Goal: Task Accomplishment & Management: Complete application form

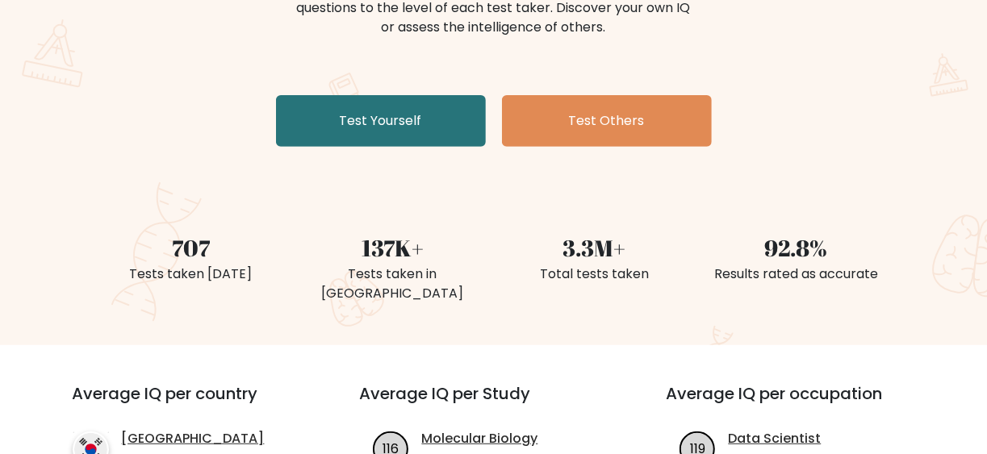
scroll to position [81, 0]
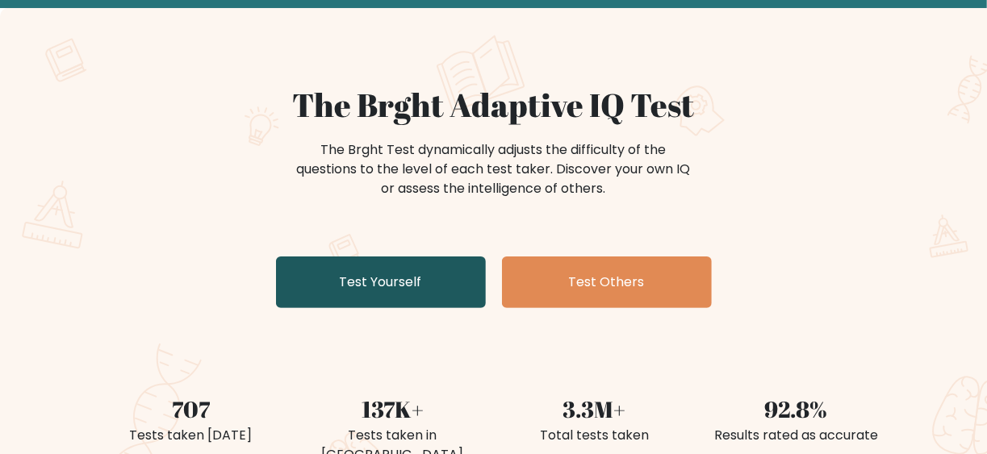
click at [353, 288] on link "Test Yourself" at bounding box center [381, 283] width 210 height 52
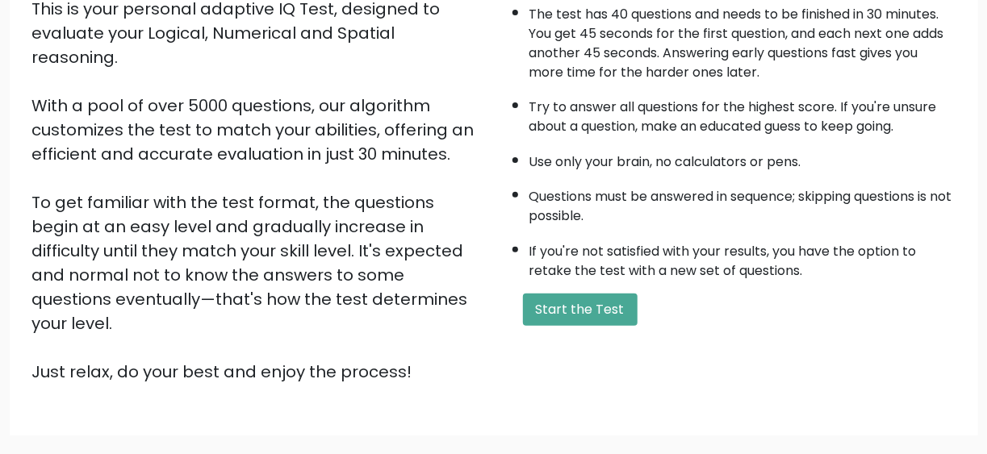
scroll to position [123, 0]
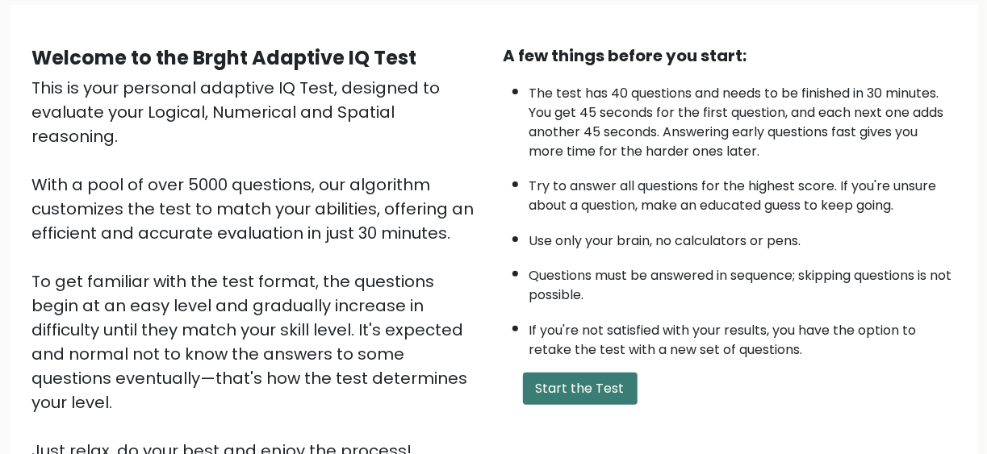
click at [576, 373] on button "Start the Test" at bounding box center [580, 389] width 115 height 32
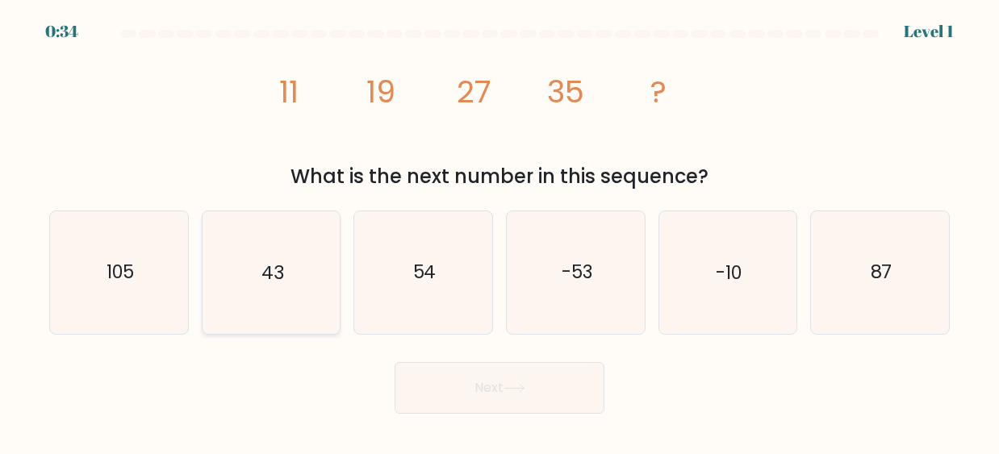
click at [302, 262] on icon "43" at bounding box center [271, 272] width 123 height 123
click at [499, 232] on input "b. 43" at bounding box center [499, 230] width 1 height 4
radio input "true"
click at [520, 371] on button "Next" at bounding box center [500, 388] width 210 height 52
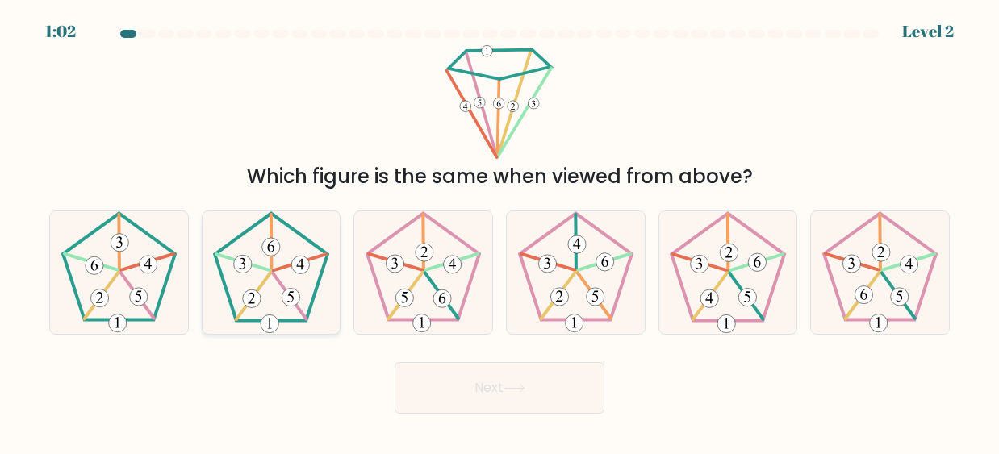
click at [265, 293] on icon at bounding box center [271, 272] width 123 height 123
click at [499, 232] on input "b." at bounding box center [499, 230] width 1 height 4
radio input "true"
click at [547, 373] on button "Next" at bounding box center [500, 388] width 210 height 52
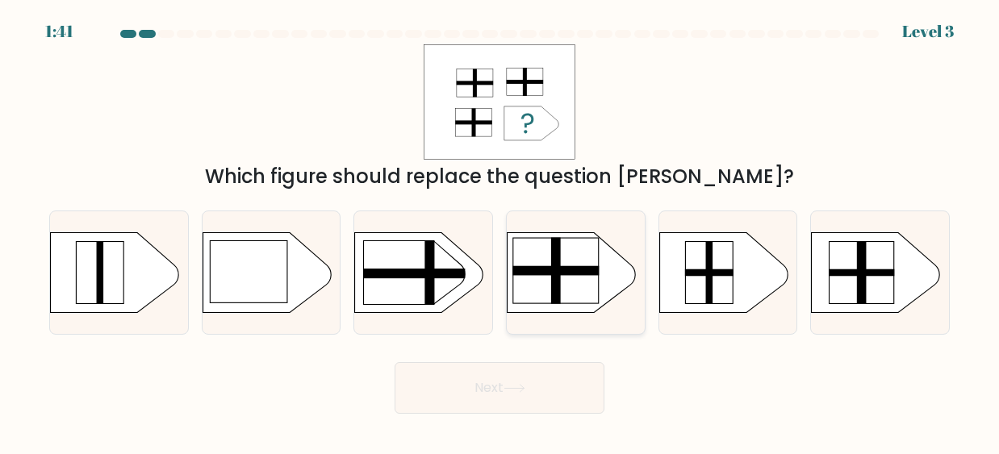
click at [574, 286] on rect at bounding box center [556, 271] width 86 height 66
click at [500, 232] on input "d." at bounding box center [499, 230] width 1 height 4
radio input "true"
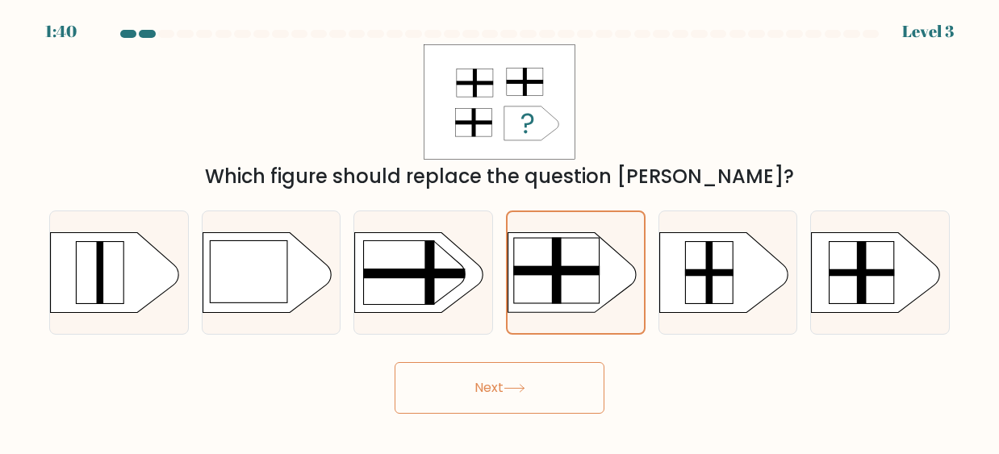
click at [512, 391] on icon at bounding box center [514, 388] width 22 height 9
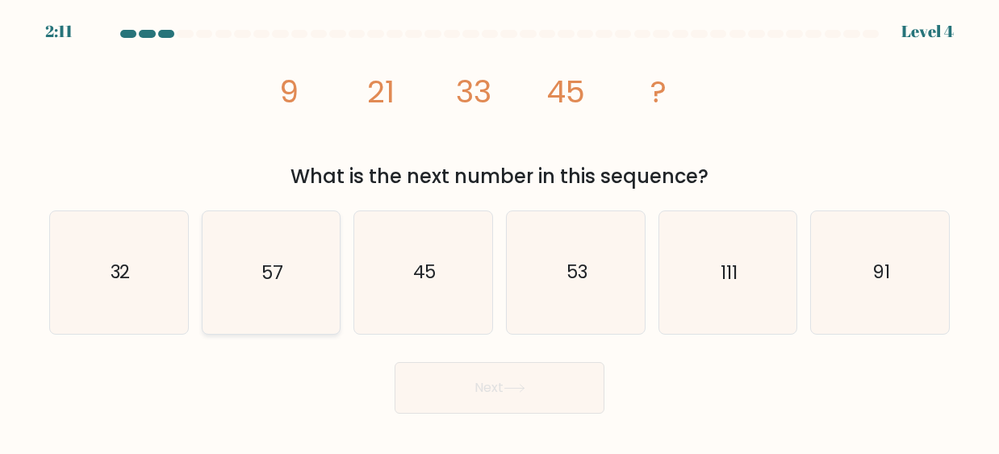
click at [322, 290] on icon "57" at bounding box center [271, 272] width 123 height 123
click at [499, 232] on input "b. 57" at bounding box center [499, 230] width 1 height 4
radio input "true"
click at [521, 394] on button "Next" at bounding box center [500, 388] width 210 height 52
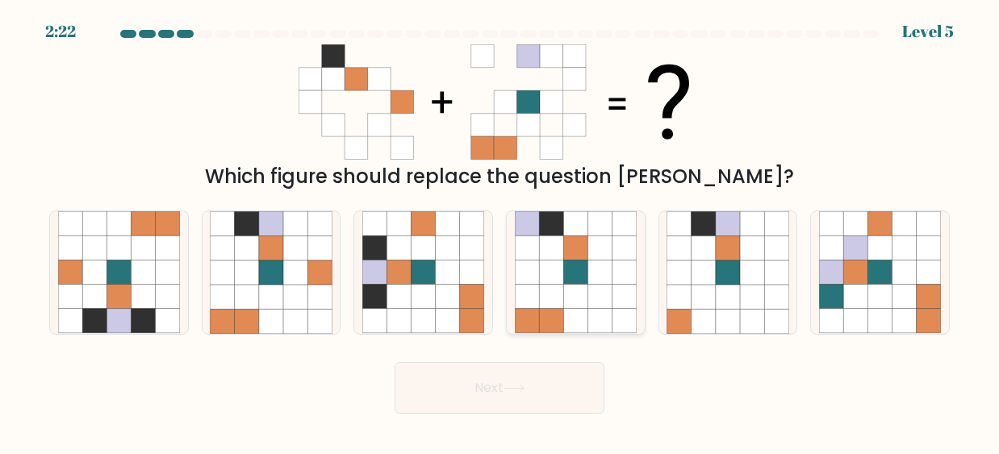
drag, startPoint x: 566, startPoint y: 289, endPoint x: 585, endPoint y: 281, distance: 21.0
click at [578, 292] on icon at bounding box center [576, 272] width 123 height 123
click at [500, 232] on input "d." at bounding box center [499, 230] width 1 height 4
radio input "true"
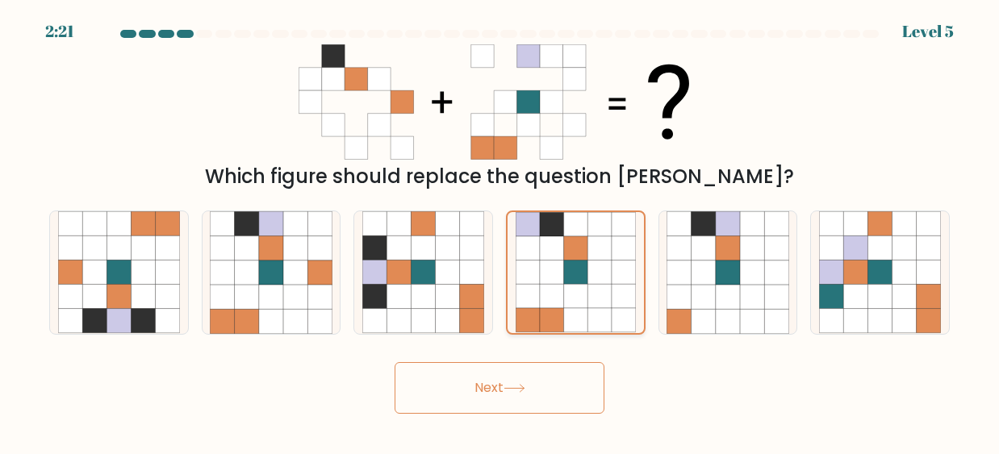
click at [536, 259] on icon at bounding box center [528, 248] width 24 height 24
click at [500, 232] on input "d." at bounding box center [499, 230] width 1 height 4
click at [246, 297] on icon at bounding box center [247, 297] width 24 height 24
click at [499, 232] on input "b." at bounding box center [499, 230] width 1 height 4
radio input "true"
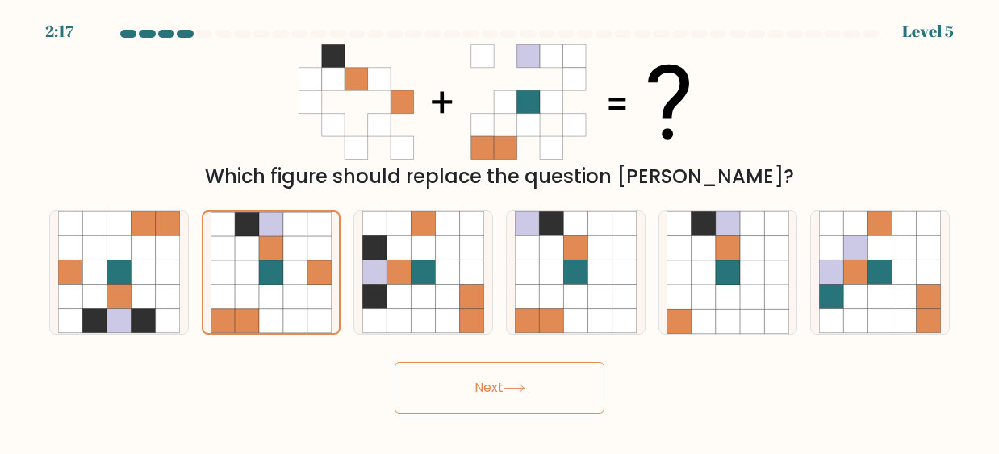
click at [506, 381] on button "Next" at bounding box center [500, 388] width 210 height 52
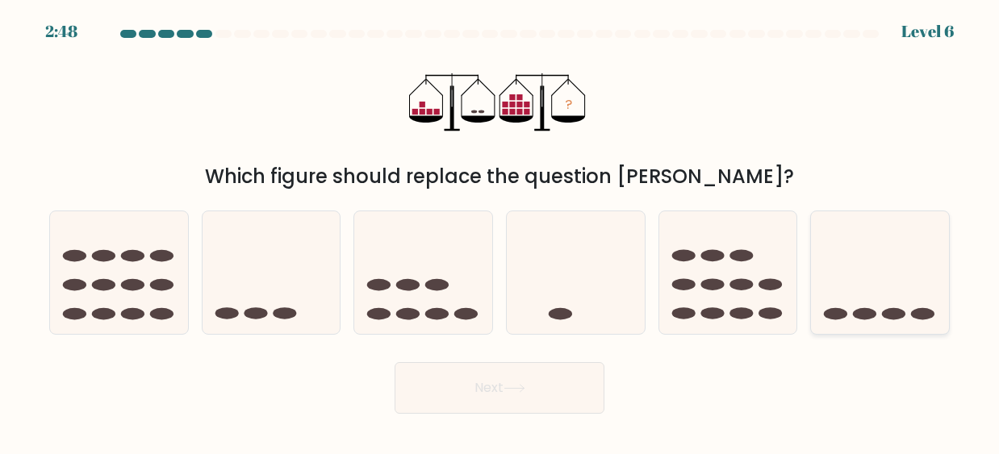
click at [898, 307] on icon at bounding box center [880, 272] width 138 height 114
click at [500, 232] on input "f." at bounding box center [499, 230] width 1 height 4
radio input "true"
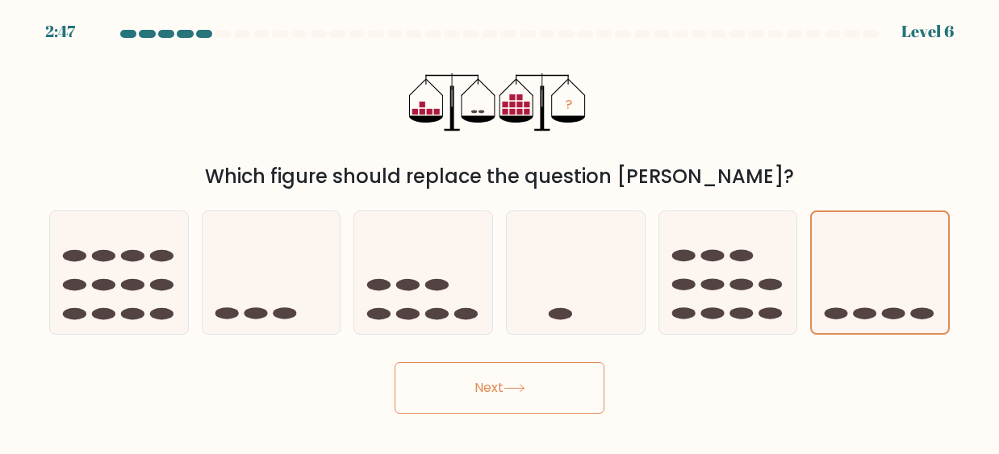
click at [533, 379] on button "Next" at bounding box center [500, 388] width 210 height 52
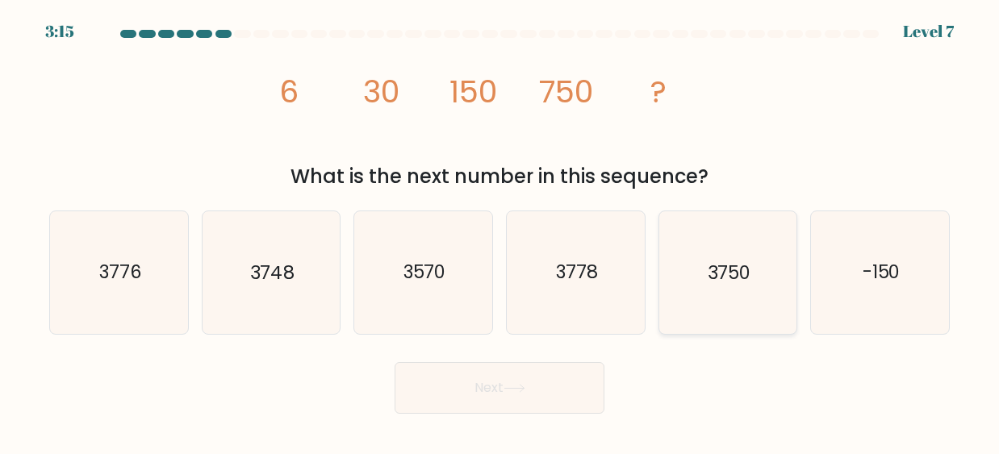
click at [751, 259] on icon "3750" at bounding box center [727, 272] width 123 height 123
click at [500, 232] on input "e. 3750" at bounding box center [499, 230] width 1 height 4
radio input "true"
click at [503, 385] on button "Next" at bounding box center [500, 388] width 210 height 52
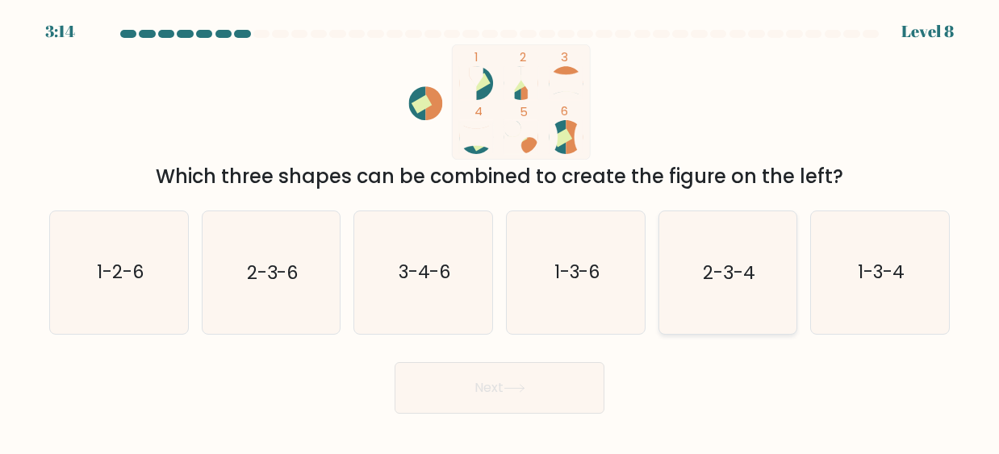
click at [712, 260] on text "2-3-4" at bounding box center [729, 273] width 52 height 26
click at [500, 232] on input "e. 2-3-4" at bounding box center [499, 230] width 1 height 4
radio input "true"
click at [510, 396] on button "Next" at bounding box center [500, 388] width 210 height 52
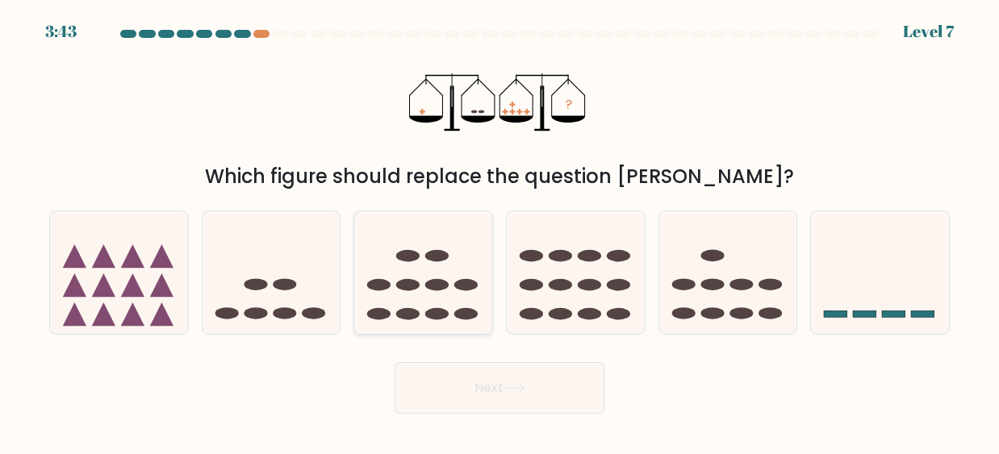
click at [457, 322] on icon at bounding box center [423, 272] width 138 height 114
click at [499, 232] on input "c." at bounding box center [499, 230] width 1 height 4
radio input "true"
click at [503, 383] on button "Next" at bounding box center [500, 388] width 210 height 52
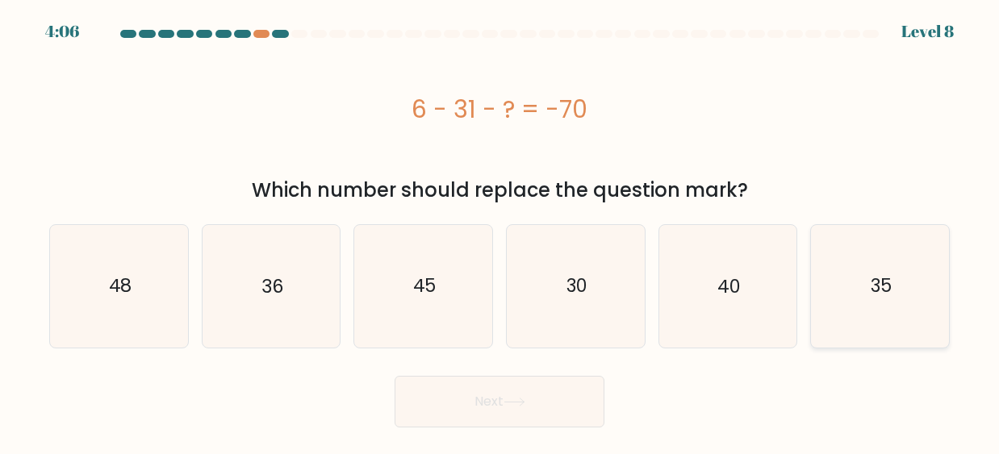
click at [904, 310] on icon "35" at bounding box center [880, 286] width 123 height 123
click at [500, 232] on input "f. 35" at bounding box center [499, 230] width 1 height 4
radio input "true"
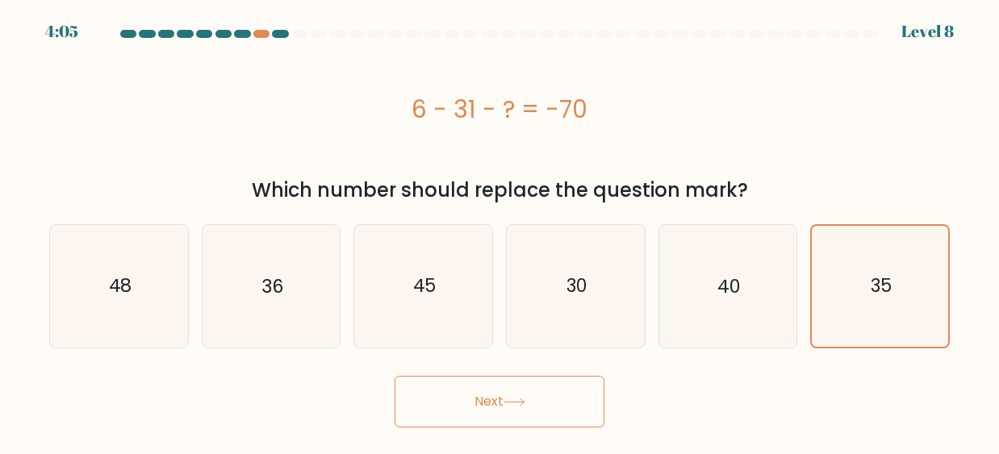
click at [475, 396] on button "Next" at bounding box center [500, 402] width 210 height 52
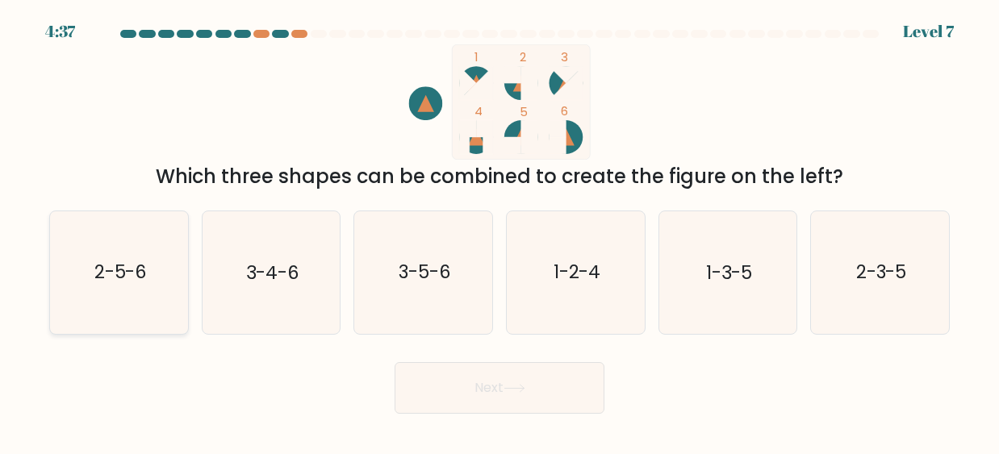
click at [90, 267] on icon "2-5-6" at bounding box center [119, 272] width 123 height 123
click at [499, 232] on input "a. 2-5-6" at bounding box center [499, 230] width 1 height 4
radio input "true"
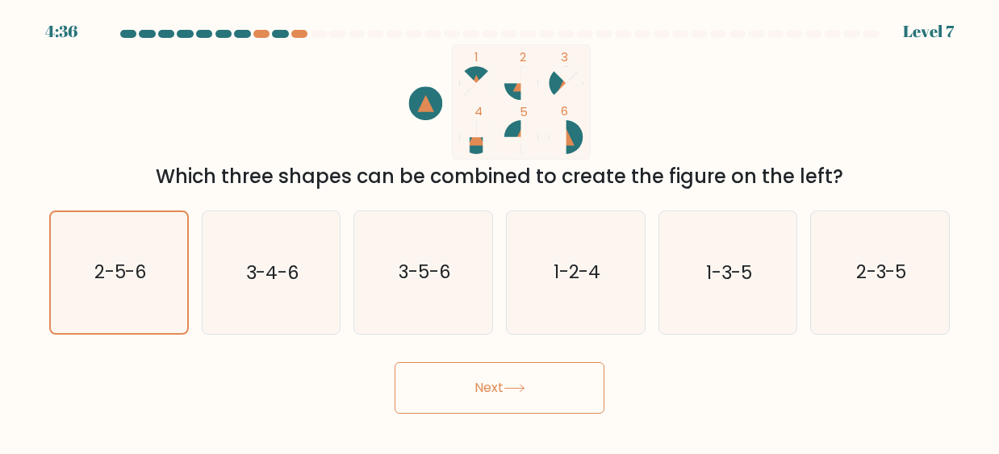
click at [491, 382] on button "Next" at bounding box center [500, 388] width 210 height 52
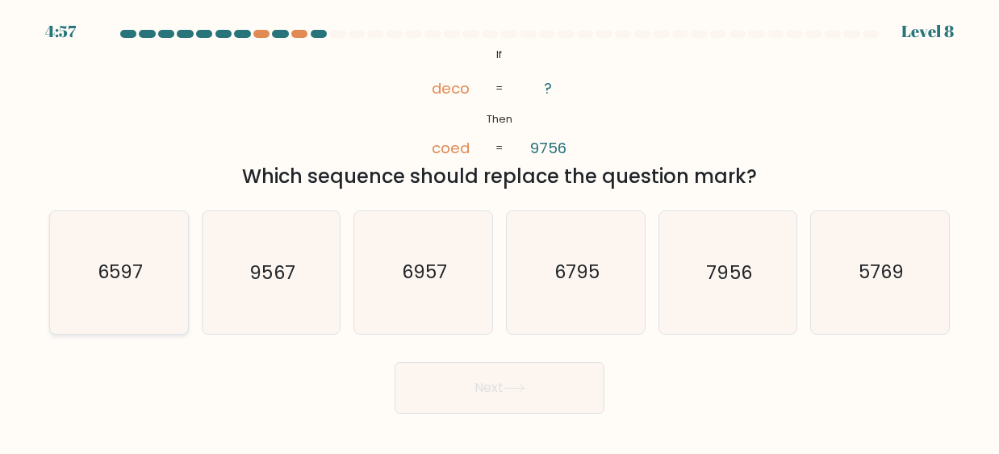
click at [88, 265] on icon "6597" at bounding box center [119, 272] width 123 height 123
click at [499, 232] on input "a. 6597" at bounding box center [499, 230] width 1 height 4
radio input "true"
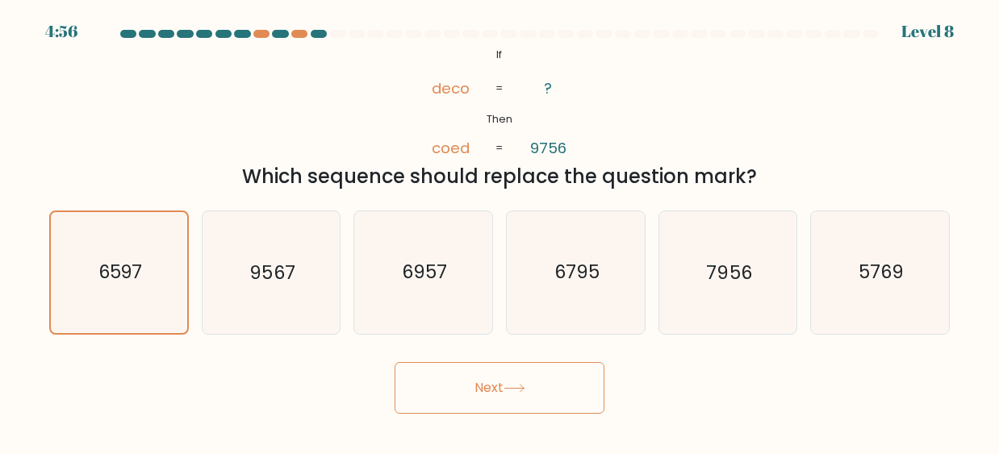
click at [547, 399] on button "Next" at bounding box center [500, 388] width 210 height 52
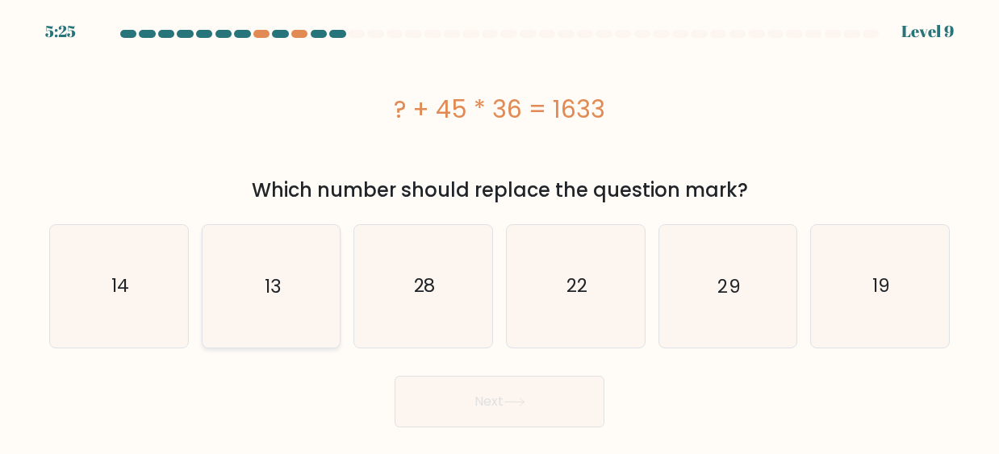
click at [274, 310] on icon "13" at bounding box center [271, 286] width 123 height 123
click at [499, 232] on input "b. 13" at bounding box center [499, 230] width 1 height 4
radio input "true"
click at [562, 420] on button "Next" at bounding box center [500, 402] width 210 height 52
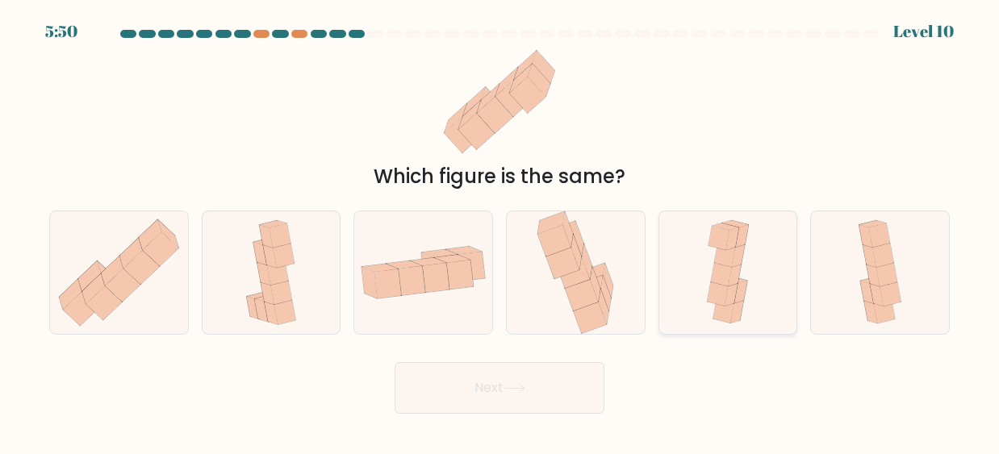
click at [725, 248] on icon at bounding box center [718, 239] width 21 height 24
click at [500, 232] on input "e." at bounding box center [499, 230] width 1 height 4
radio input "true"
click at [488, 395] on button "Next" at bounding box center [500, 388] width 210 height 52
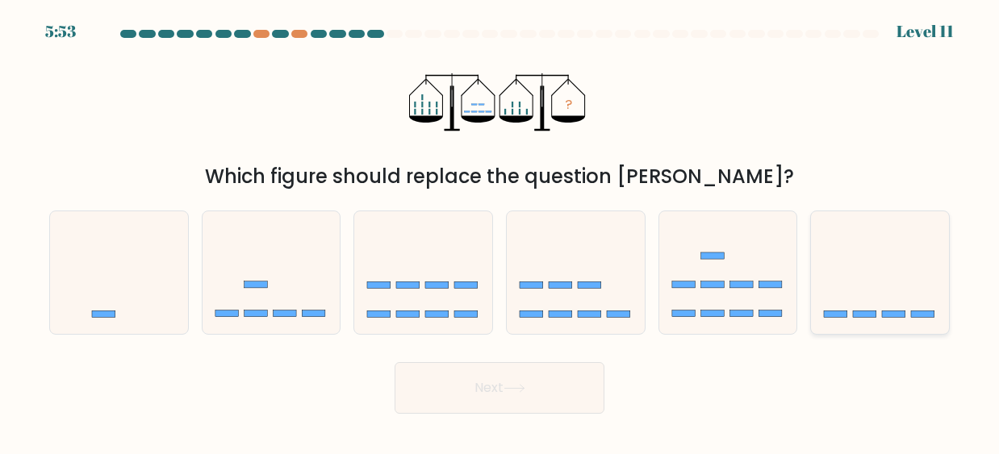
click at [828, 266] on icon at bounding box center [880, 272] width 138 height 114
click at [500, 232] on input "f." at bounding box center [499, 230] width 1 height 4
radio input "true"
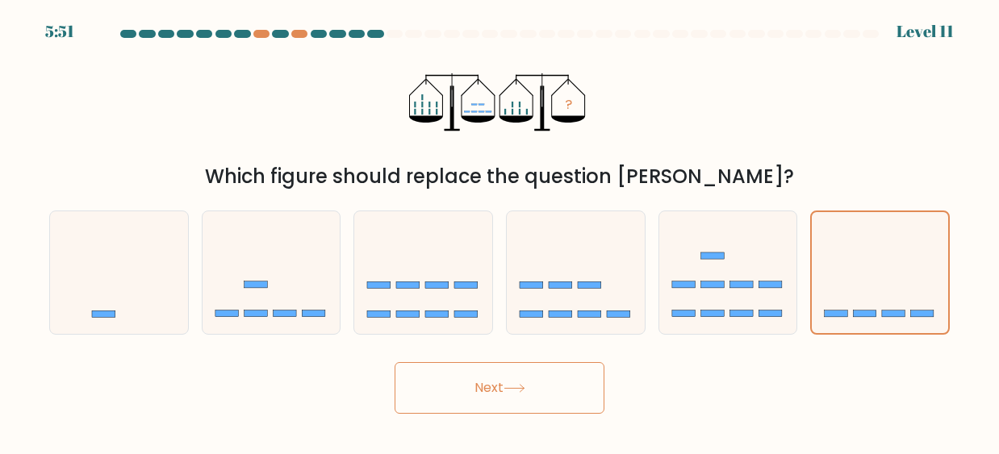
click at [599, 399] on button "Next" at bounding box center [500, 388] width 210 height 52
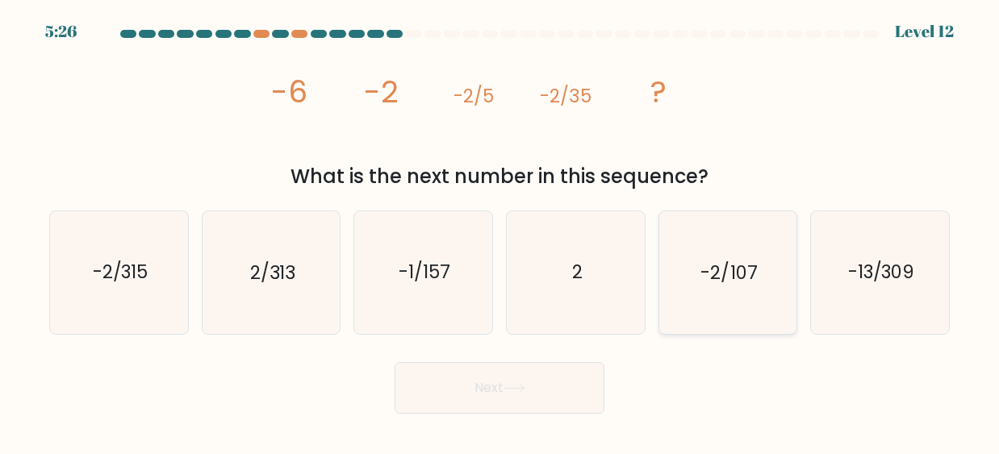
click at [792, 301] on div "-2/107" at bounding box center [728, 273] width 140 height 124
click at [500, 232] on input "e. -2/107" at bounding box center [499, 230] width 1 height 4
radio input "true"
click at [531, 383] on button "Next" at bounding box center [500, 388] width 210 height 52
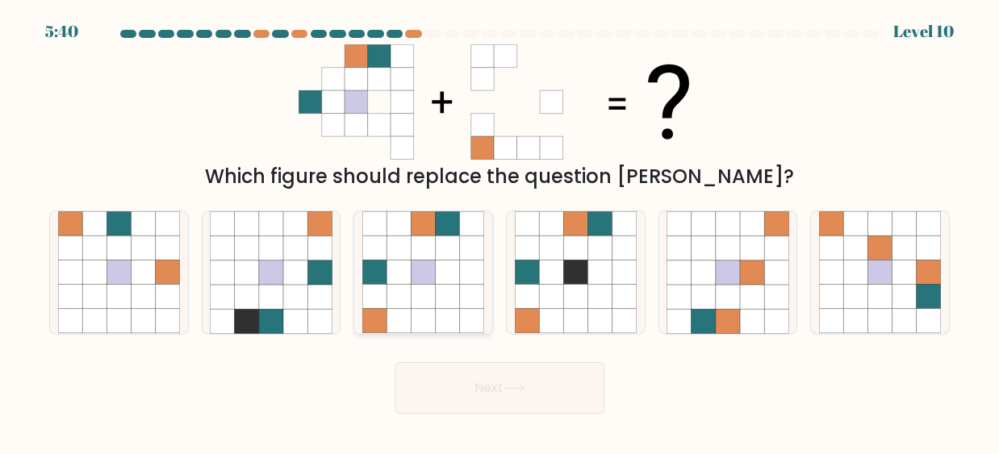
click at [432, 298] on icon at bounding box center [423, 297] width 24 height 24
click at [499, 232] on input "c." at bounding box center [499, 230] width 1 height 4
radio input "true"
click at [499, 386] on button "Next" at bounding box center [500, 388] width 210 height 52
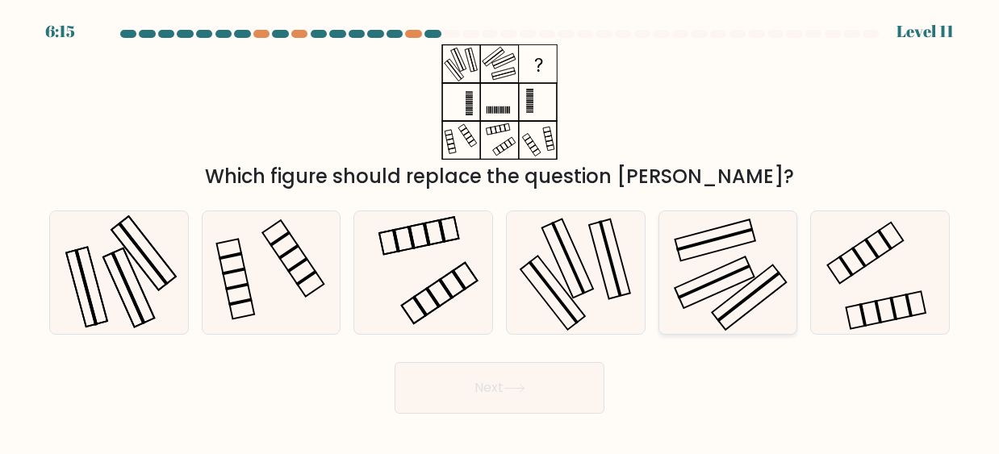
click at [708, 256] on icon at bounding box center [727, 272] width 123 height 123
click at [500, 232] on input "e." at bounding box center [499, 230] width 1 height 4
radio input "true"
click at [574, 386] on button "Next" at bounding box center [500, 388] width 210 height 52
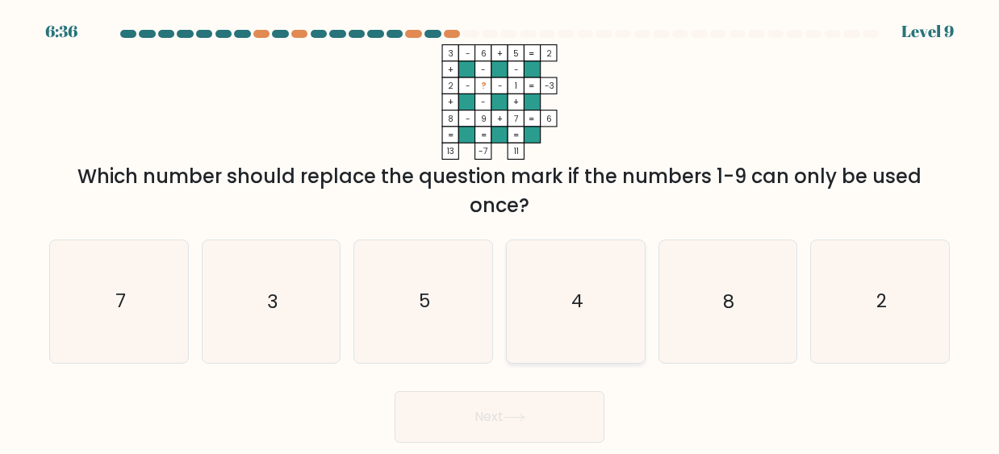
click at [549, 249] on icon "4" at bounding box center [576, 301] width 123 height 123
click at [500, 232] on input "d. 4" at bounding box center [499, 230] width 1 height 4
radio input "true"
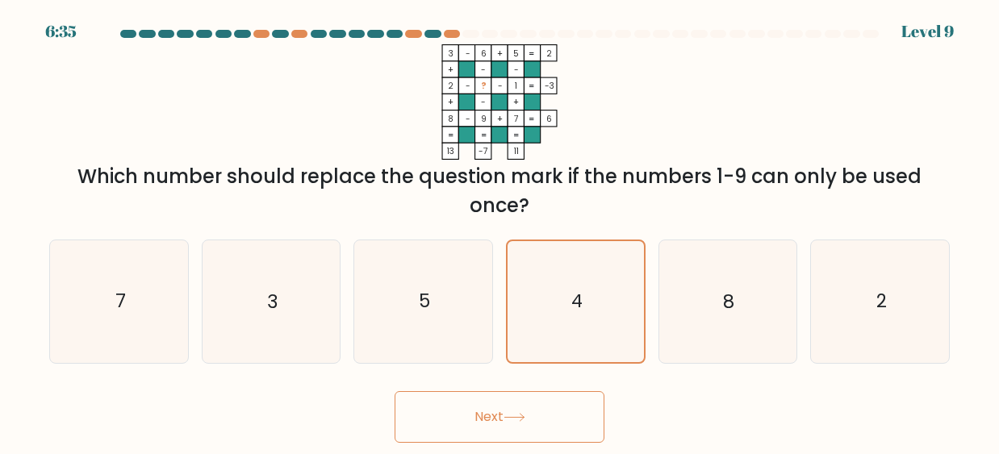
click at [479, 417] on button "Next" at bounding box center [500, 417] width 210 height 52
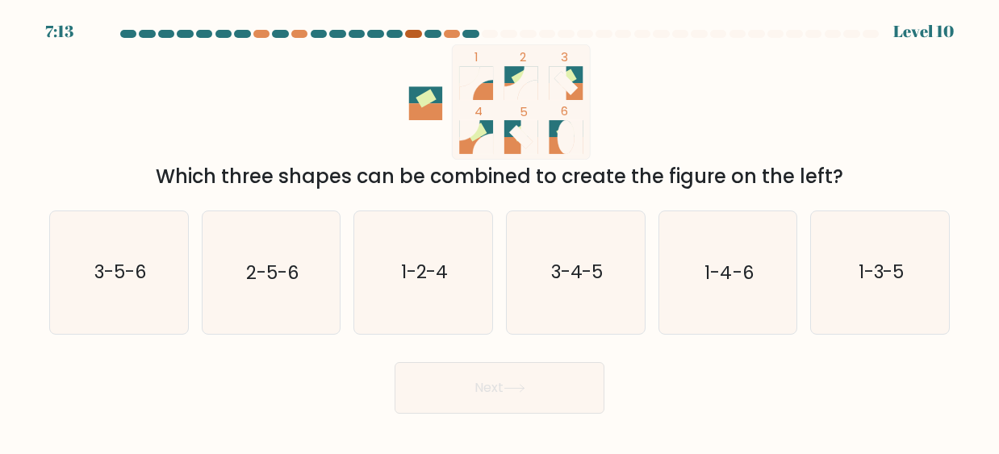
click at [413, 33] on div at bounding box center [413, 34] width 16 height 8
click at [437, 227] on icon "1-2-4" at bounding box center [423, 272] width 123 height 123
click at [499, 228] on input "c. 1-2-4" at bounding box center [499, 230] width 1 height 4
radio input "true"
click at [509, 403] on button "Next" at bounding box center [500, 388] width 210 height 52
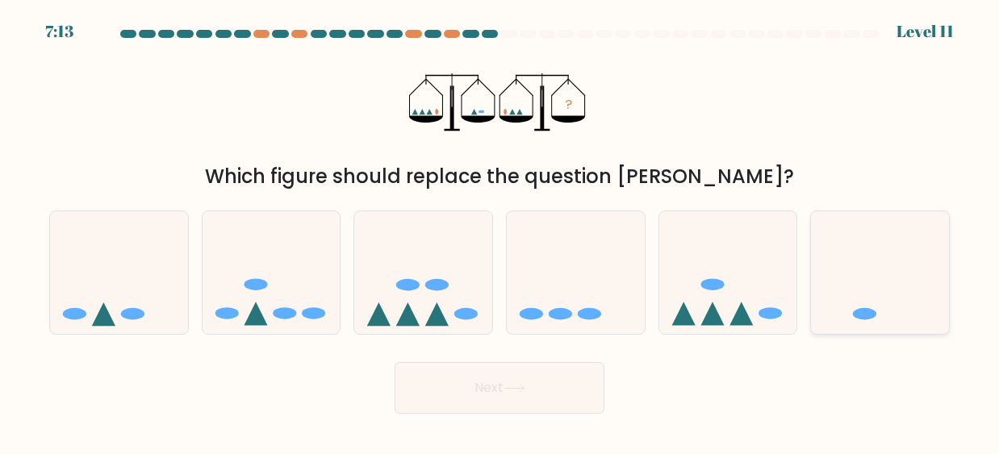
click at [892, 261] on icon at bounding box center [880, 272] width 138 height 114
click at [500, 232] on input "f." at bounding box center [499, 230] width 1 height 4
radio input "true"
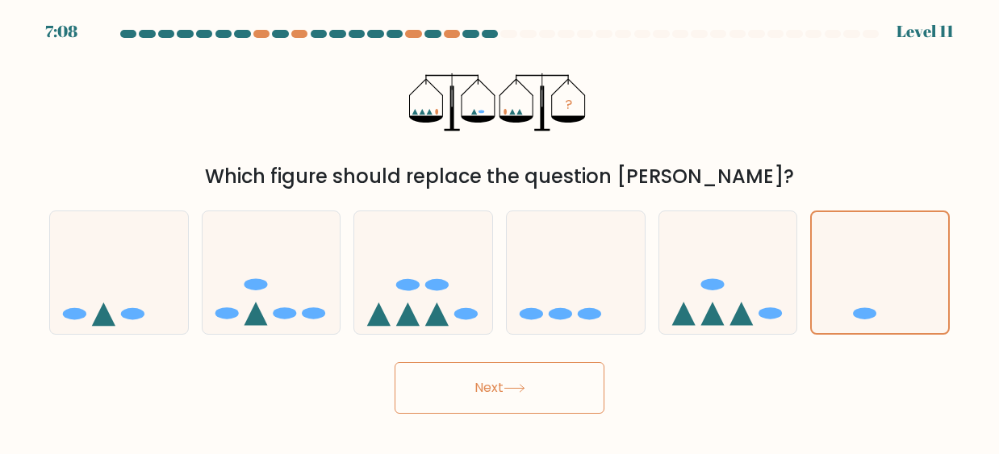
click at [553, 406] on button "Next" at bounding box center [500, 388] width 210 height 52
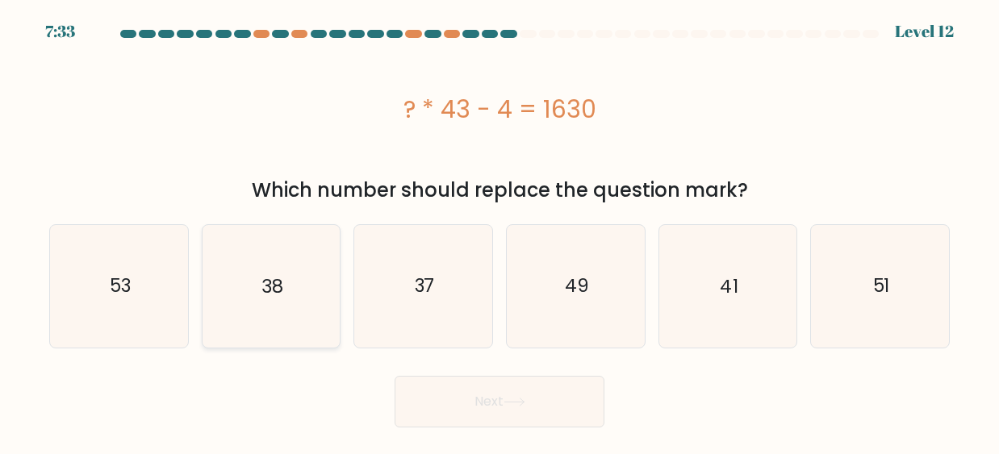
click at [328, 305] on icon "38" at bounding box center [271, 286] width 123 height 123
click at [499, 232] on input "b. 38" at bounding box center [499, 230] width 1 height 4
radio input "true"
click at [471, 386] on button "Next" at bounding box center [500, 402] width 210 height 52
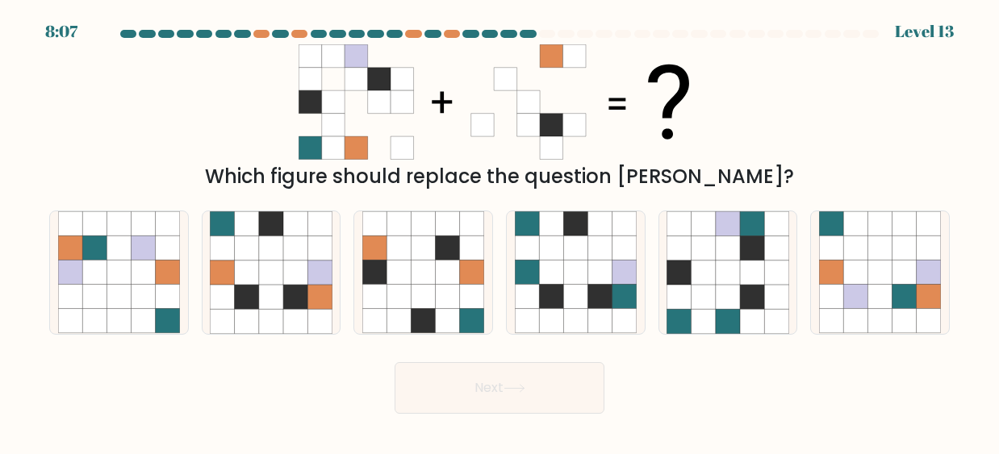
click at [399, 128] on icon at bounding box center [402, 125] width 23 height 23
drag, startPoint x: 261, startPoint y: 53, endPoint x: 514, endPoint y: 150, distance: 271.2
click at [514, 150] on div "Which figure should replace the question mark?" at bounding box center [500, 117] width 920 height 147
click at [644, 173] on div "Which figure should replace the question mark?" at bounding box center [500, 117] width 920 height 147
drag, startPoint x: 350, startPoint y: 148, endPoint x: 663, endPoint y: 207, distance: 318.6
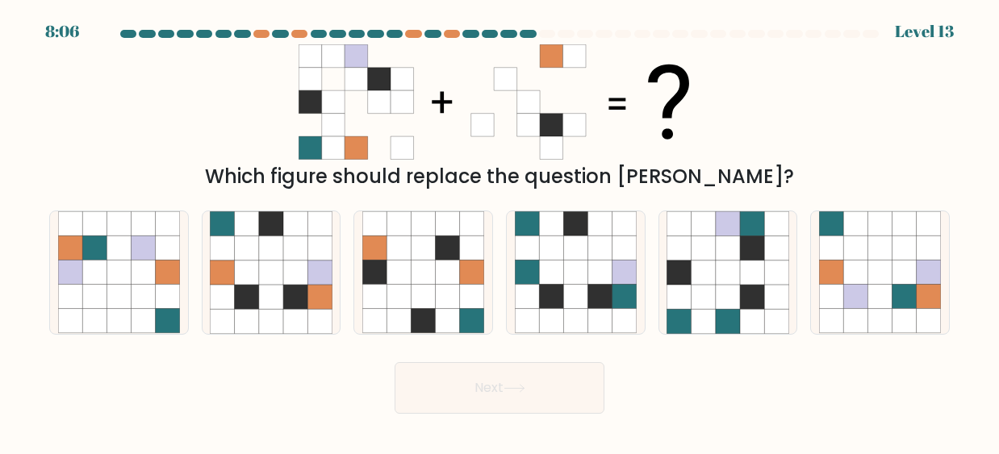
click at [366, 146] on icon at bounding box center [356, 147] width 23 height 23
drag, startPoint x: 663, startPoint y: 207, endPoint x: 573, endPoint y: 198, distance: 90.7
click at [663, 207] on form at bounding box center [499, 222] width 999 height 384
click at [556, 142] on icon at bounding box center [551, 147] width 23 height 23
click at [312, 289] on icon at bounding box center [319, 297] width 24 height 24
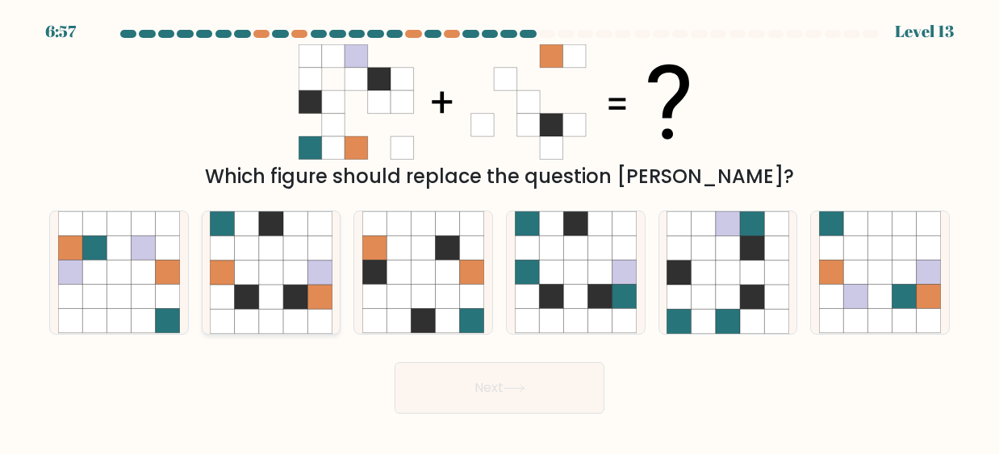
click at [499, 232] on input "b." at bounding box center [499, 230] width 1 height 4
radio input "true"
click at [445, 413] on body "6:56 Level 13" at bounding box center [499, 227] width 999 height 454
click at [458, 393] on button "Next" at bounding box center [500, 388] width 210 height 52
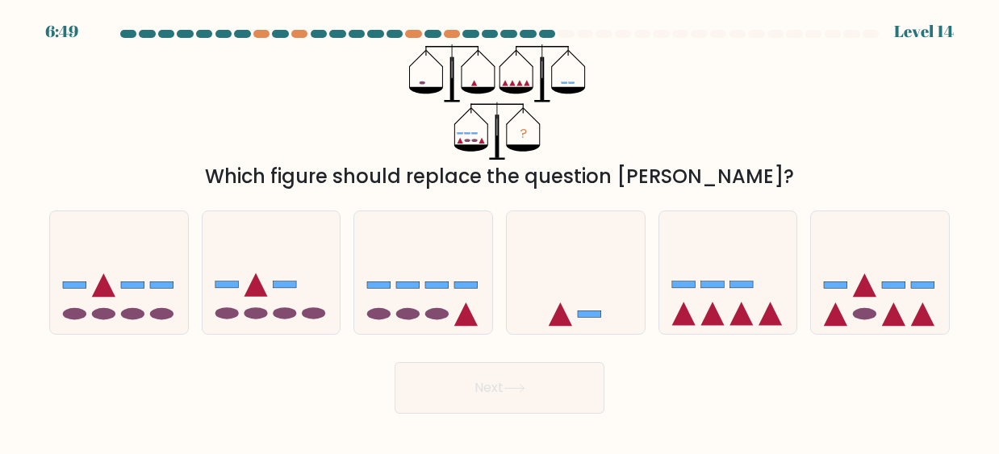
drag, startPoint x: 541, startPoint y: 86, endPoint x: 510, endPoint y: 93, distance: 32.3
click at [510, 93] on g at bounding box center [542, 72] width 86 height 57
click at [453, 81] on icon at bounding box center [452, 79] width 4 height 44
click at [420, 91] on icon at bounding box center [426, 90] width 34 height 6
drag, startPoint x: 468, startPoint y: 136, endPoint x: 486, endPoint y: 137, distance: 17.8
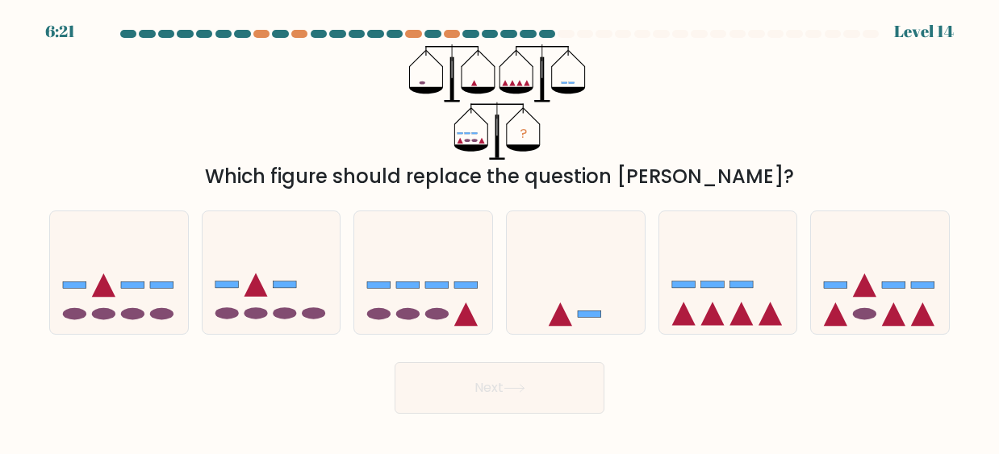
click at [486, 137] on icon "?" at bounding box center [499, 101] width 180 height 115
click at [151, 272] on icon at bounding box center [119, 272] width 138 height 114
click at [499, 232] on input "a." at bounding box center [499, 230] width 1 height 4
radio input "true"
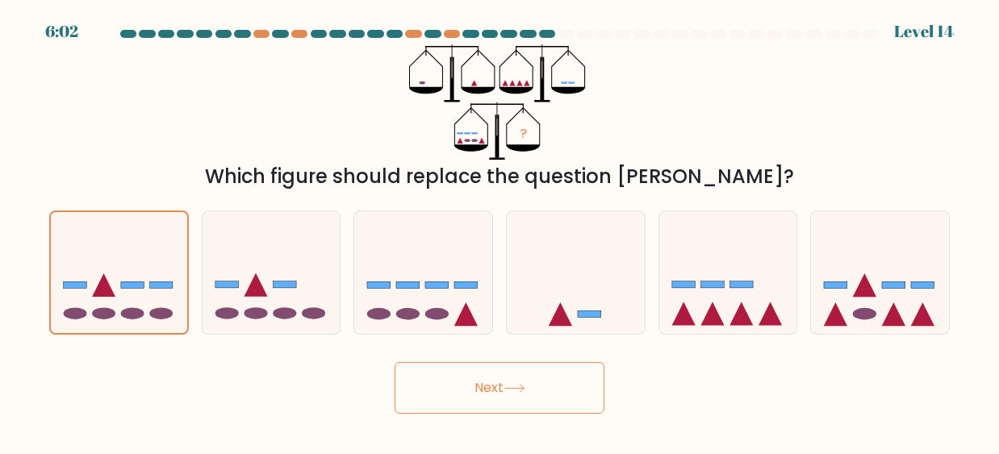
click at [497, 396] on button "Next" at bounding box center [500, 388] width 210 height 52
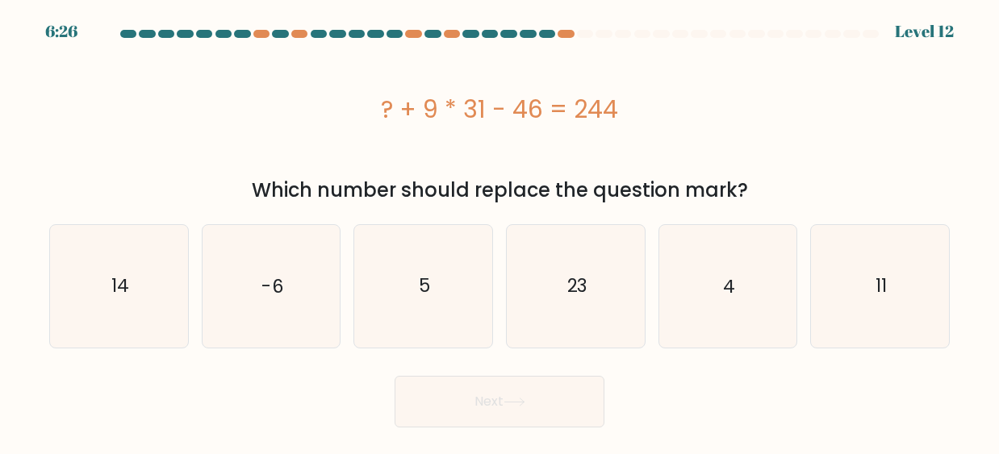
click at [605, 123] on div "? + 9 * 31 - 46 = 244" at bounding box center [499, 109] width 900 height 36
drag, startPoint x: 438, startPoint y: 118, endPoint x: 487, endPoint y: 106, distance: 49.9
click at [487, 106] on div "? + 9 * 31 - 46 = 244" at bounding box center [499, 109] width 900 height 36
click at [486, 126] on div "? + 9 * 31 - 46 = 244" at bounding box center [499, 109] width 900 height 36
click at [876, 266] on icon "11" at bounding box center [880, 286] width 123 height 123
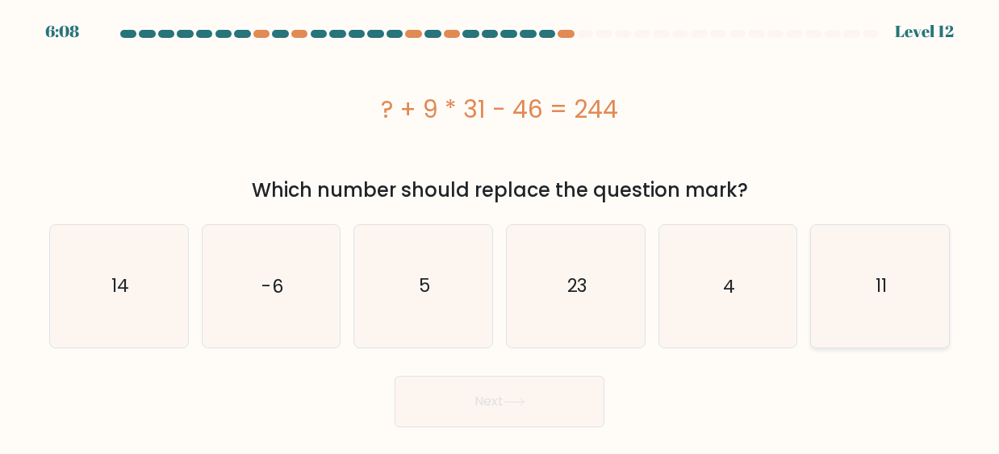
click at [500, 232] on input "f. 11" at bounding box center [499, 230] width 1 height 4
radio input "true"
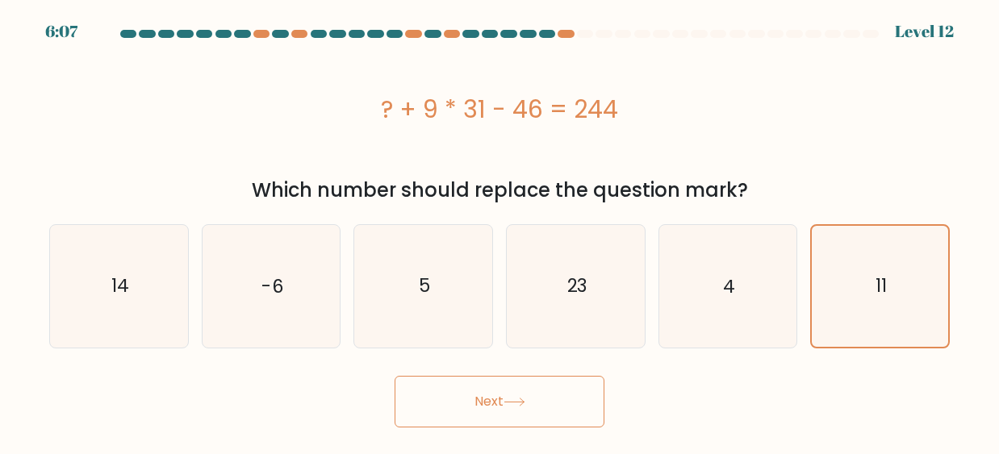
click at [489, 390] on button "Next" at bounding box center [500, 402] width 210 height 52
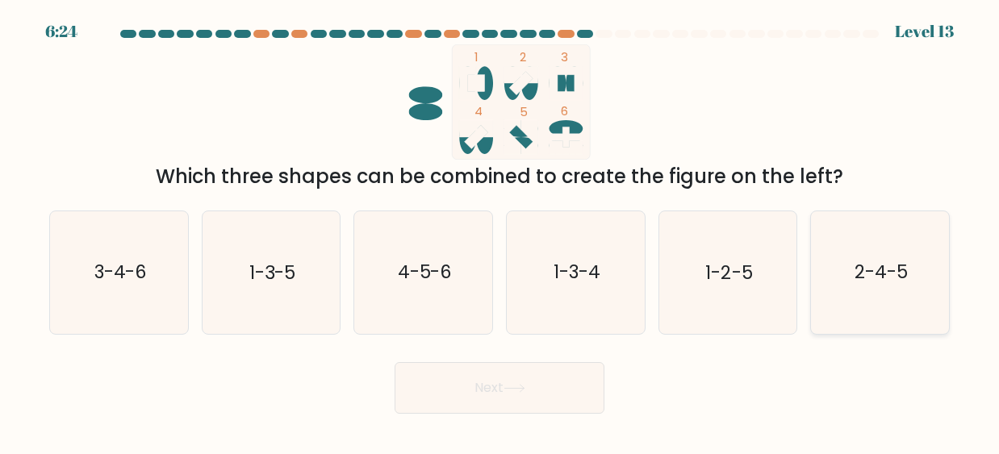
drag, startPoint x: 902, startPoint y: 315, endPoint x: 876, endPoint y: 313, distance: 25.9
click at [897, 317] on icon "2-4-5" at bounding box center [880, 272] width 123 height 123
click at [500, 232] on input "f. 2-4-5" at bounding box center [499, 230] width 1 height 4
radio input "true"
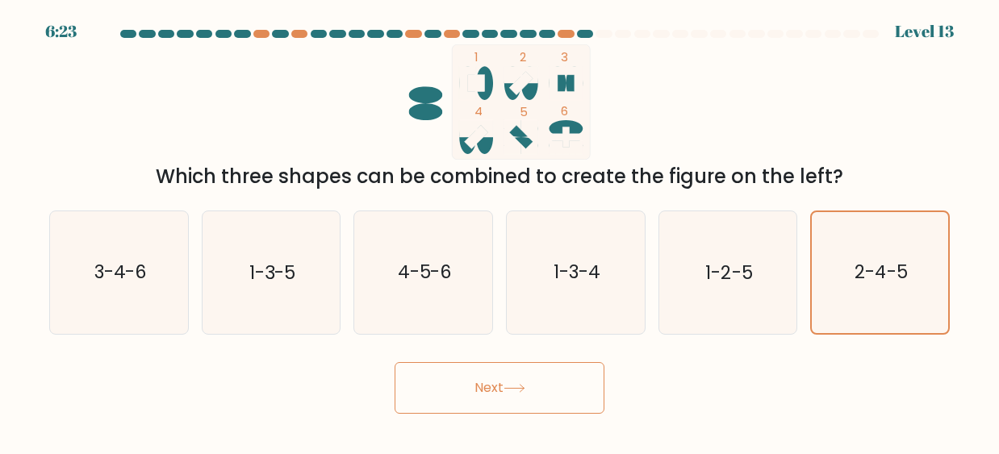
click at [545, 406] on button "Next" at bounding box center [500, 388] width 210 height 52
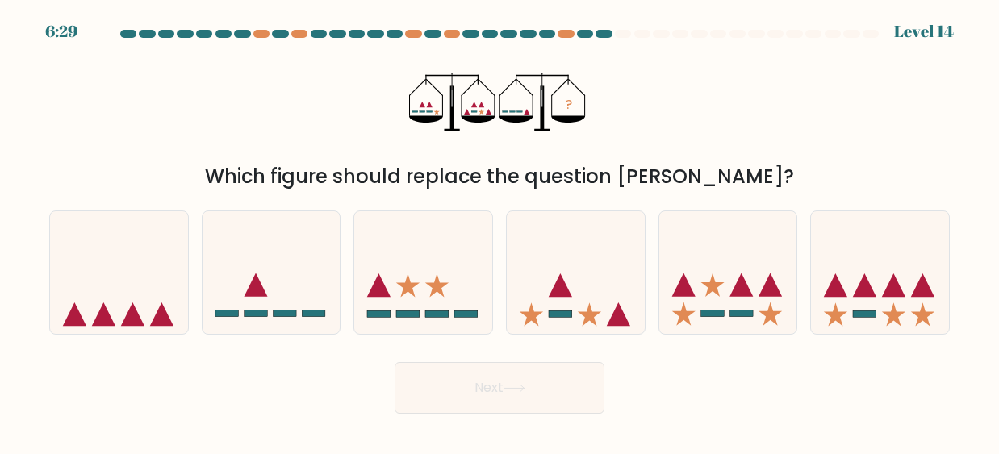
click at [194, 253] on div "a." at bounding box center [119, 273] width 152 height 124
click at [82, 278] on icon at bounding box center [119, 272] width 138 height 114
click at [499, 232] on input "a." at bounding box center [499, 230] width 1 height 4
radio input "true"
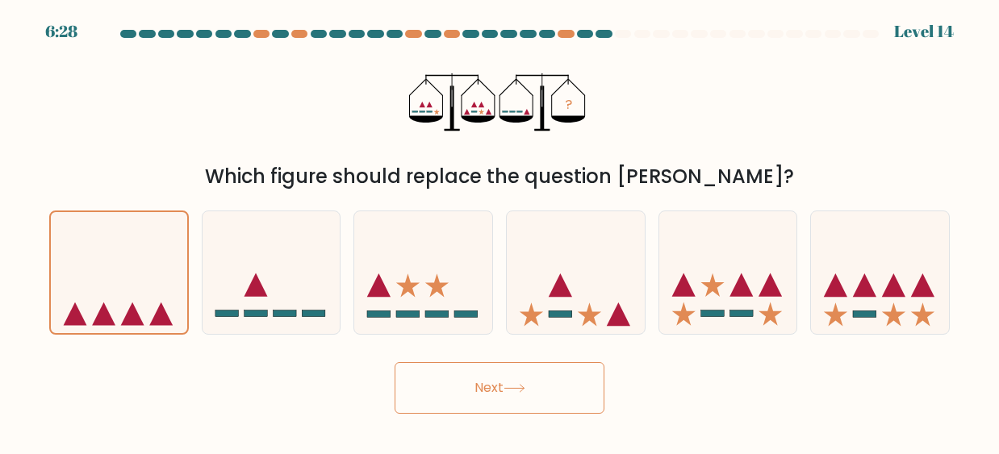
click at [524, 413] on body "6:28 Level 14" at bounding box center [499, 227] width 999 height 454
click at [516, 397] on button "Next" at bounding box center [500, 388] width 210 height 52
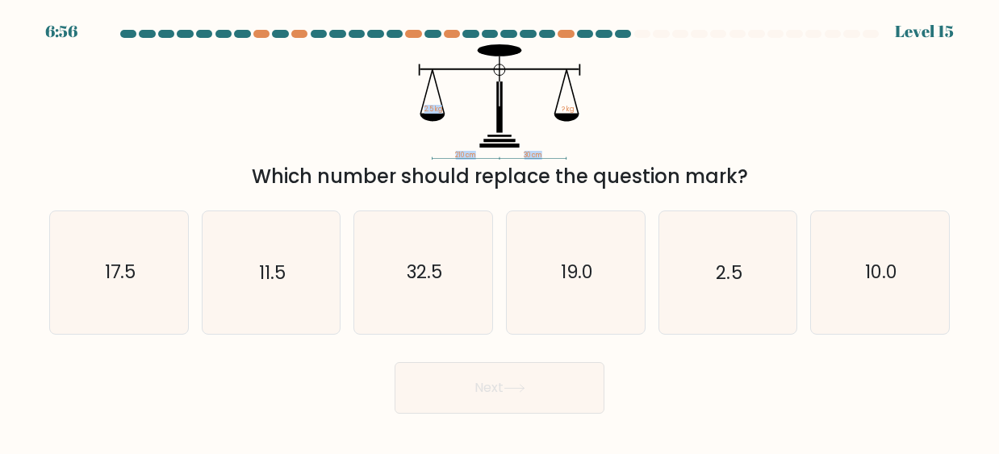
drag, startPoint x: 421, startPoint y: 69, endPoint x: 541, endPoint y: 123, distance: 131.1
click at [541, 123] on icon "210 cm 30 cm 2.5 kg ? kg" at bounding box center [499, 101] width 484 height 115
click at [495, 149] on icon "210 cm 30 cm 2.5 kg ? kg" at bounding box center [499, 101] width 484 height 115
click at [429, 103] on icon "210 cm 30 cm 2.5 kg ? kg" at bounding box center [499, 101] width 484 height 115
click at [545, 290] on icon "19.0" at bounding box center [576, 272] width 123 height 123
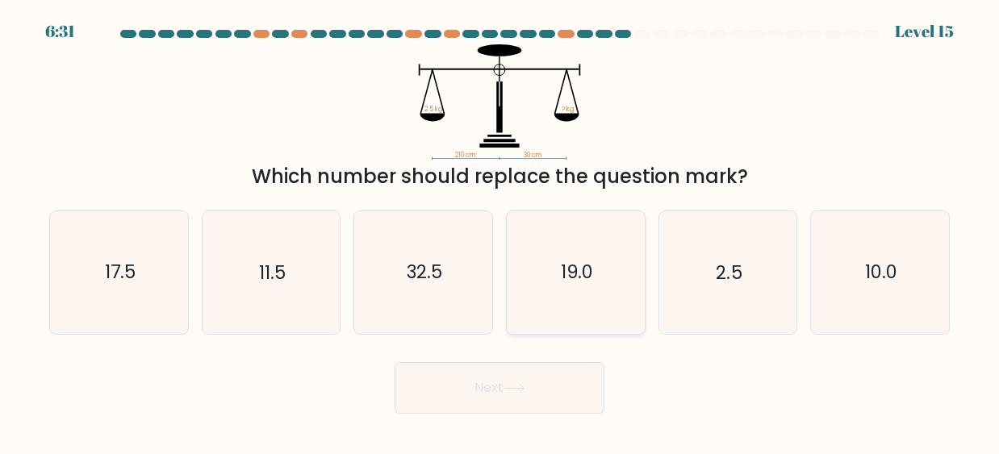
click at [500, 232] on input "d. 19.0" at bounding box center [499, 230] width 1 height 4
radio input "true"
click at [538, 383] on button "Next" at bounding box center [500, 388] width 210 height 52
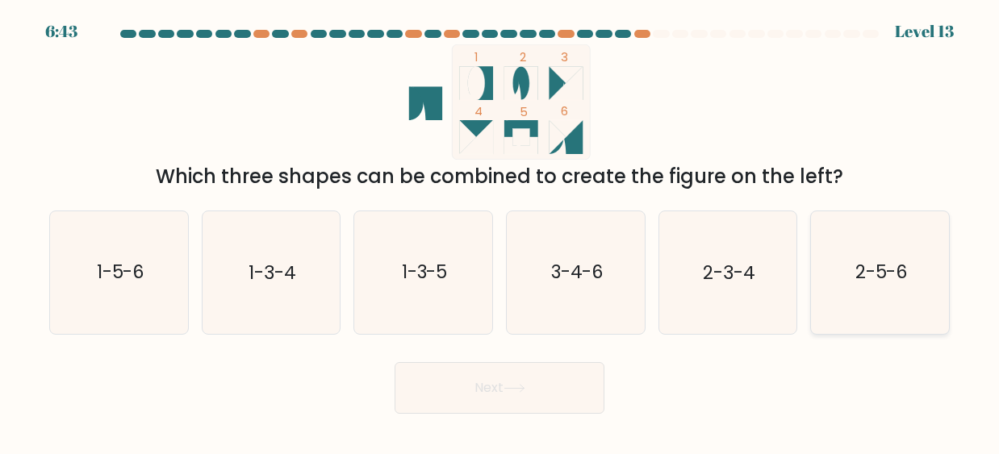
drag, startPoint x: 923, startPoint y: 278, endPoint x: 901, endPoint y: 290, distance: 24.9
click at [923, 279] on icon "2-5-6" at bounding box center [880, 272] width 123 height 123
click at [500, 232] on input "f. 2-5-6" at bounding box center [499, 230] width 1 height 4
radio input "true"
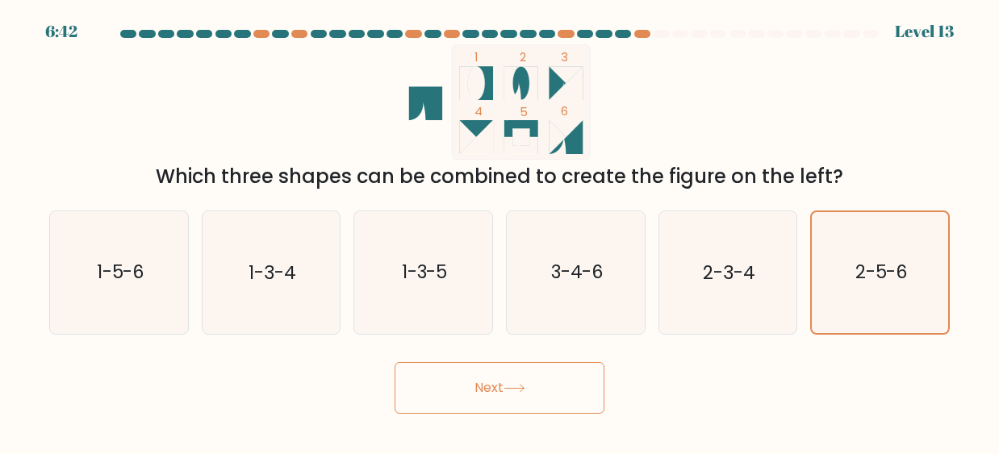
click at [537, 380] on button "Next" at bounding box center [500, 388] width 210 height 52
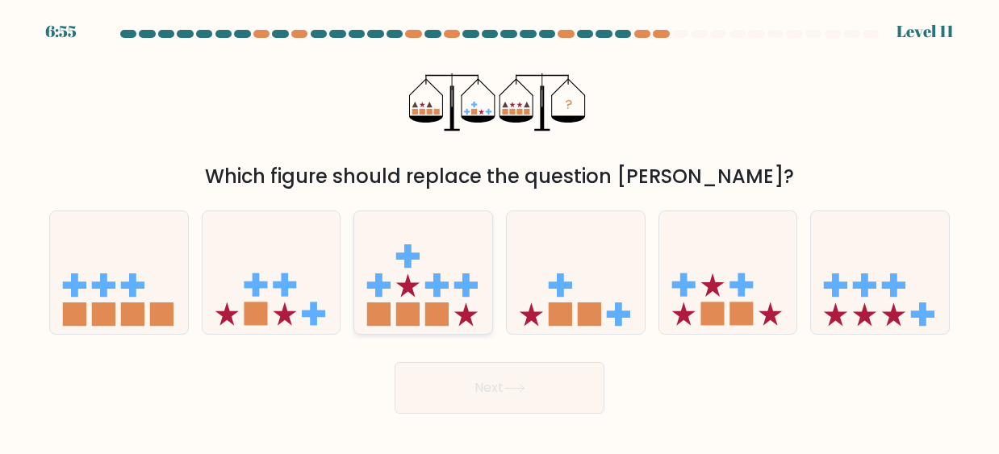
click at [420, 307] on icon at bounding box center [423, 272] width 138 height 114
click at [499, 232] on input "c." at bounding box center [499, 230] width 1 height 4
radio input "true"
click at [450, 364] on button "Next" at bounding box center [500, 388] width 210 height 52
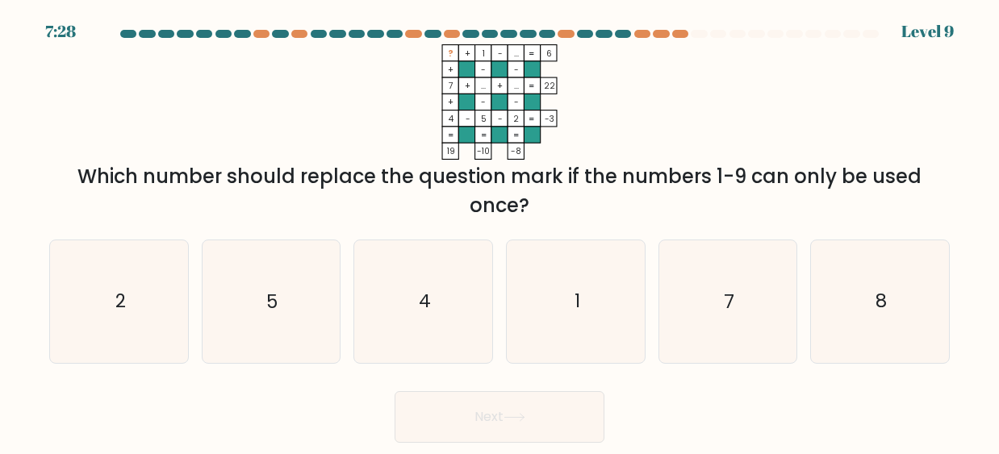
click at [455, 161] on div "? + 1 - ... 6 + - - 7 + ... + ... 22 + - - 4 - 5 - 2 = -3 = = = = 19 -10 -8 = W…" at bounding box center [500, 132] width 920 height 176
click at [930, 327] on icon "8" at bounding box center [880, 301] width 123 height 123
click at [500, 232] on input "f. 8" at bounding box center [499, 230] width 1 height 4
radio input "true"
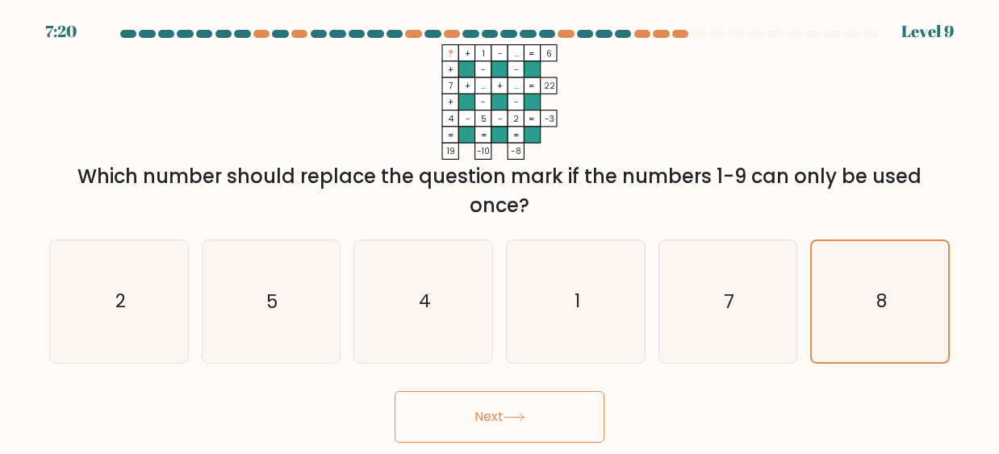
click at [579, 423] on button "Next" at bounding box center [500, 417] width 210 height 52
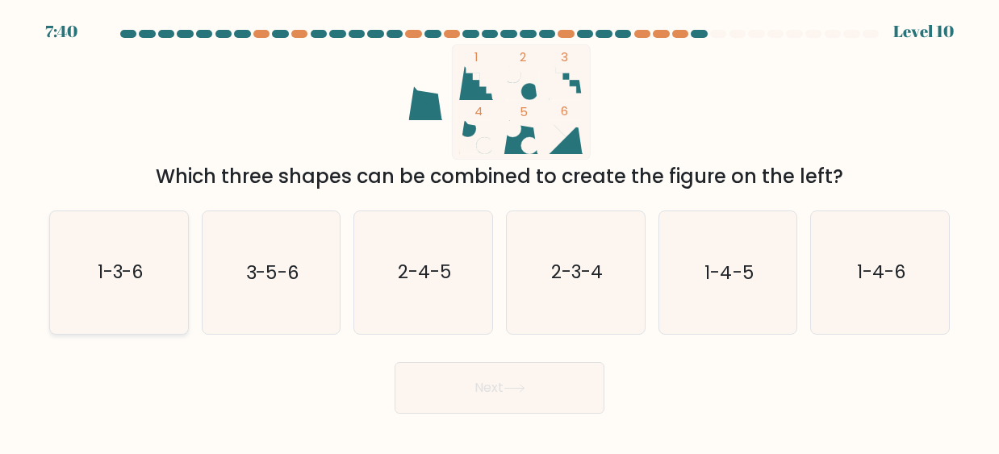
click at [163, 260] on icon "1-3-6" at bounding box center [119, 272] width 123 height 123
click at [499, 232] on input "a. 1-3-6" at bounding box center [499, 230] width 1 height 4
radio input "true"
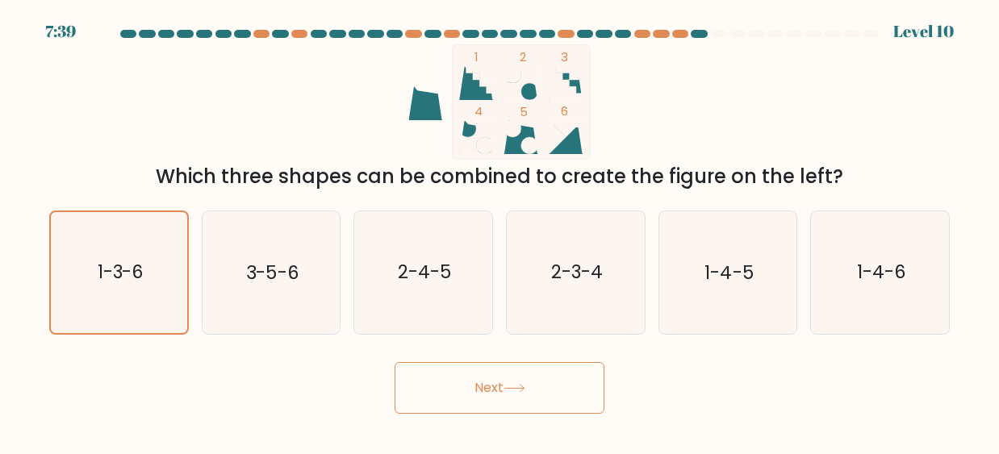
click at [449, 380] on button "Next" at bounding box center [500, 388] width 210 height 52
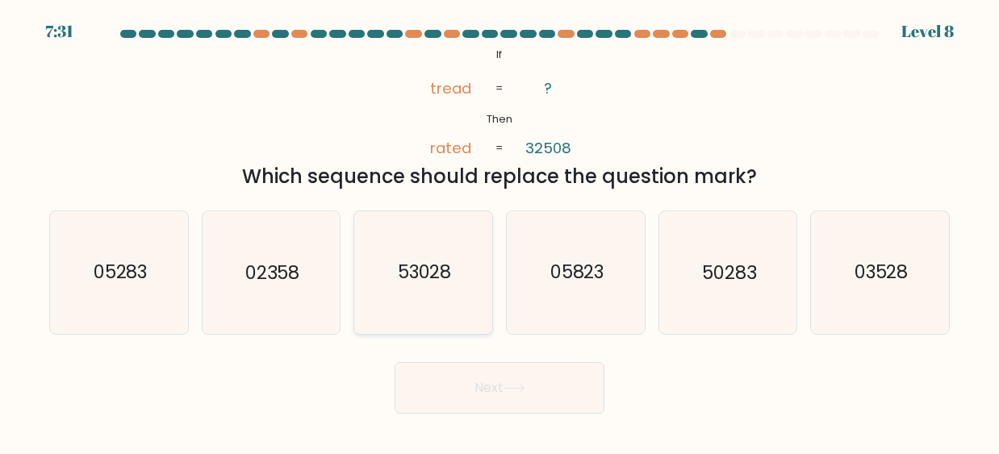
click at [445, 295] on icon "53028" at bounding box center [423, 272] width 123 height 123
click at [499, 232] on input "c. 53028" at bounding box center [499, 230] width 1 height 4
radio input "true"
click at [512, 365] on button "Next" at bounding box center [500, 388] width 210 height 52
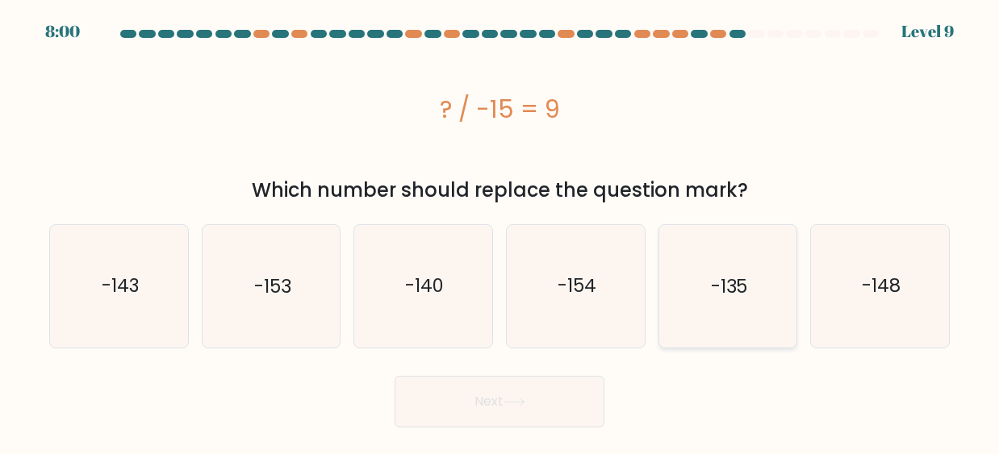
click at [787, 320] on icon "-135" at bounding box center [727, 286] width 123 height 123
click at [500, 232] on input "e. -135" at bounding box center [499, 230] width 1 height 4
radio input "true"
click at [519, 415] on button "Next" at bounding box center [500, 402] width 210 height 52
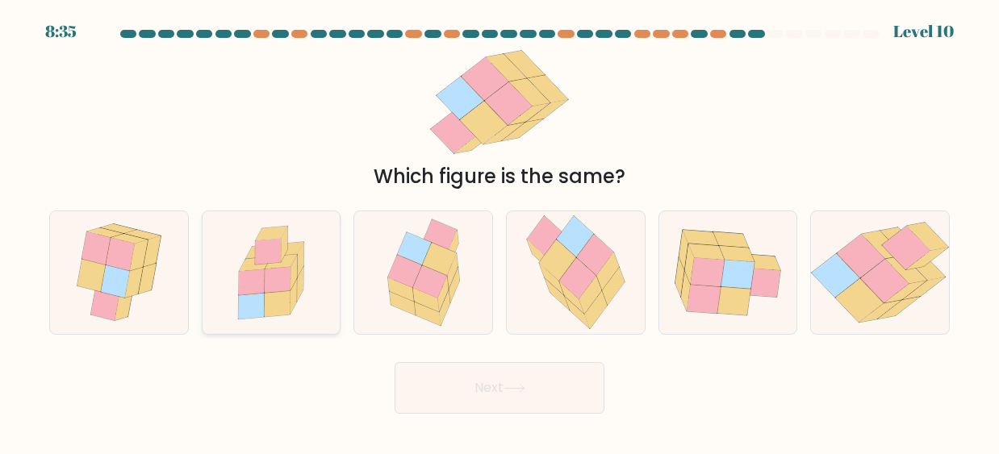
click at [259, 287] on icon at bounding box center [252, 282] width 26 height 26
click at [499, 232] on input "b." at bounding box center [499, 230] width 1 height 4
radio input "true"
click at [490, 406] on button "Next" at bounding box center [500, 388] width 210 height 52
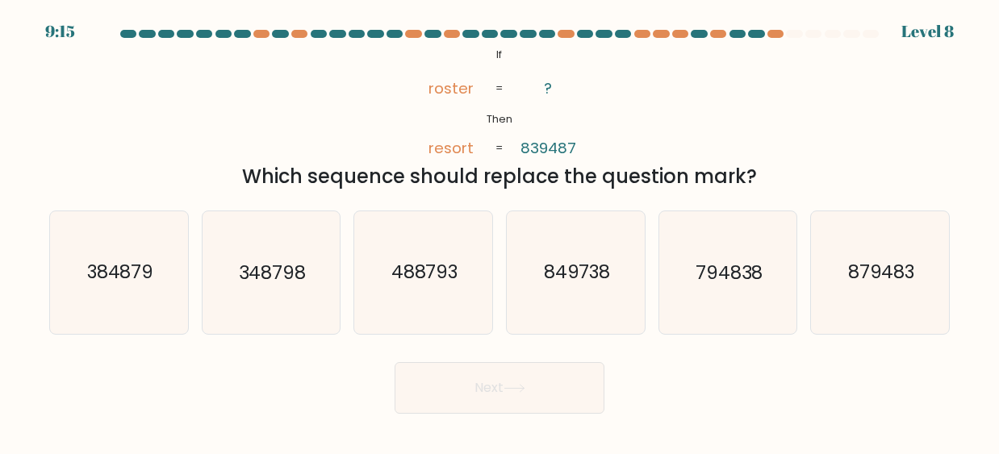
drag, startPoint x: 250, startPoint y: 182, endPoint x: 671, endPoint y: 172, distance: 421.3
click at [671, 172] on div "Which sequence should replace the question mark?" at bounding box center [499, 176] width 881 height 29
click at [739, 155] on div "@import url('https://fonts.googleapis.com/css?family=Abril+Fatface:400,100,100i…" at bounding box center [500, 117] width 920 height 147
drag, startPoint x: 566, startPoint y: 91, endPoint x: 527, endPoint y: 88, distance: 39.7
click at [527, 88] on icon "@import url('https://fonts.googleapis.com/css?family=Abril+Fatface:400,100,100i…" at bounding box center [499, 101] width 187 height 115
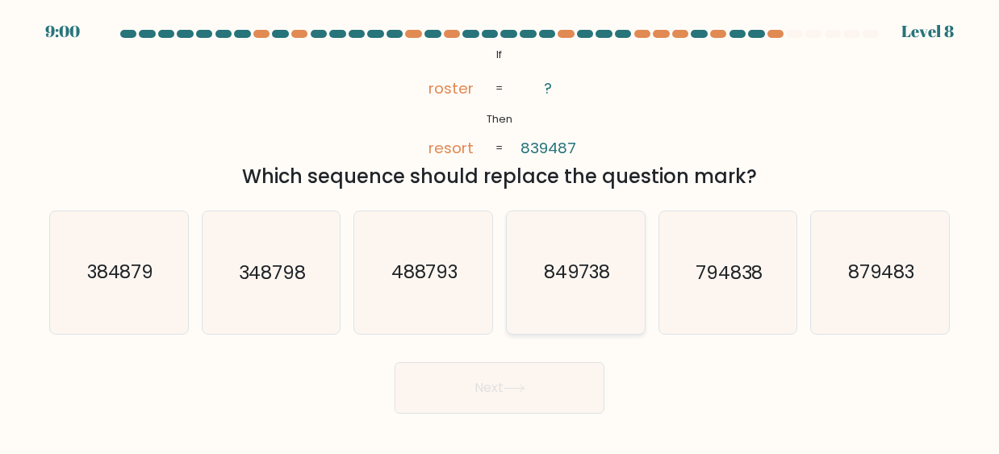
click at [555, 284] on text "849738" at bounding box center [576, 273] width 67 height 26
click at [500, 232] on input "d. 849738" at bounding box center [499, 230] width 1 height 4
radio input "true"
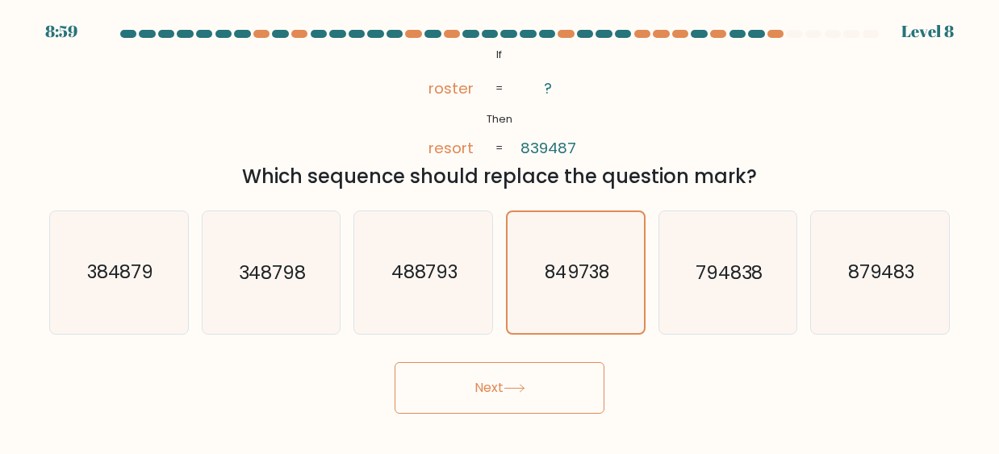
click at [524, 382] on button "Next" at bounding box center [500, 388] width 210 height 52
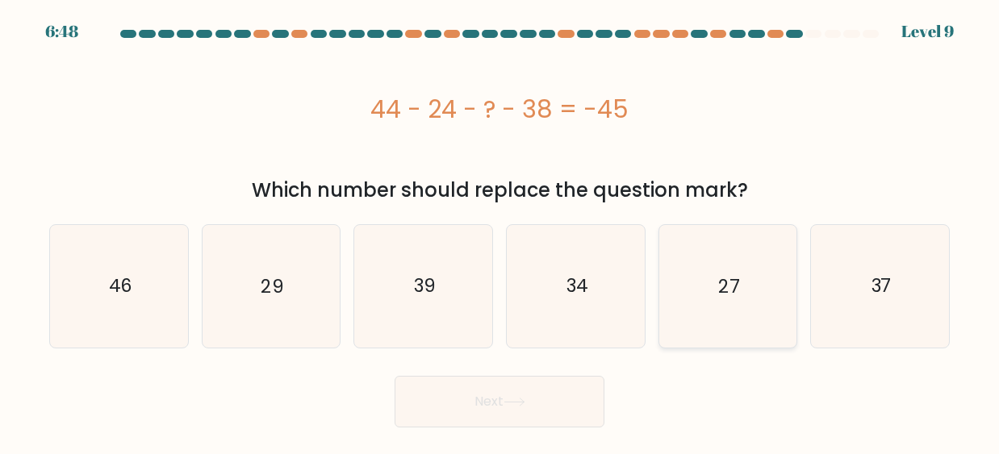
click at [739, 302] on icon "27" at bounding box center [727, 286] width 123 height 123
click at [500, 232] on input "e. 27" at bounding box center [499, 230] width 1 height 4
radio input "true"
click at [529, 409] on button "Next" at bounding box center [500, 402] width 210 height 52
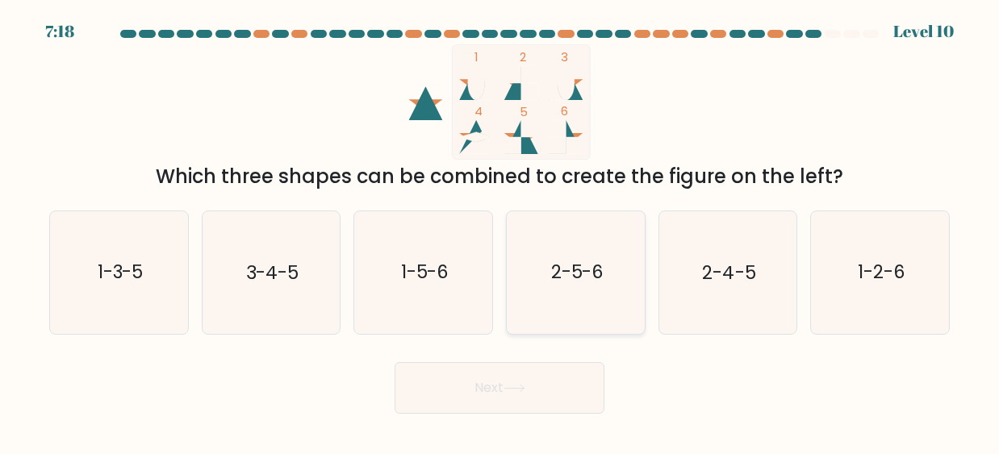
click at [561, 269] on text "2-5-6" at bounding box center [576, 273] width 52 height 26
click at [500, 232] on input "d. 2-5-6" at bounding box center [499, 230] width 1 height 4
radio input "true"
click at [502, 399] on button "Next" at bounding box center [500, 388] width 210 height 52
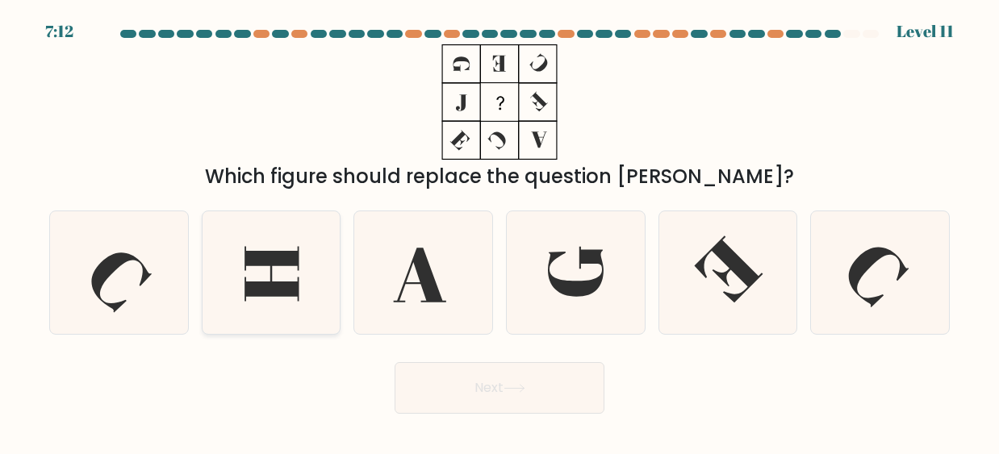
click at [323, 286] on icon at bounding box center [271, 272] width 123 height 123
click at [499, 232] on input "b." at bounding box center [499, 230] width 1 height 4
radio input "true"
click at [560, 390] on button "Next" at bounding box center [500, 388] width 210 height 52
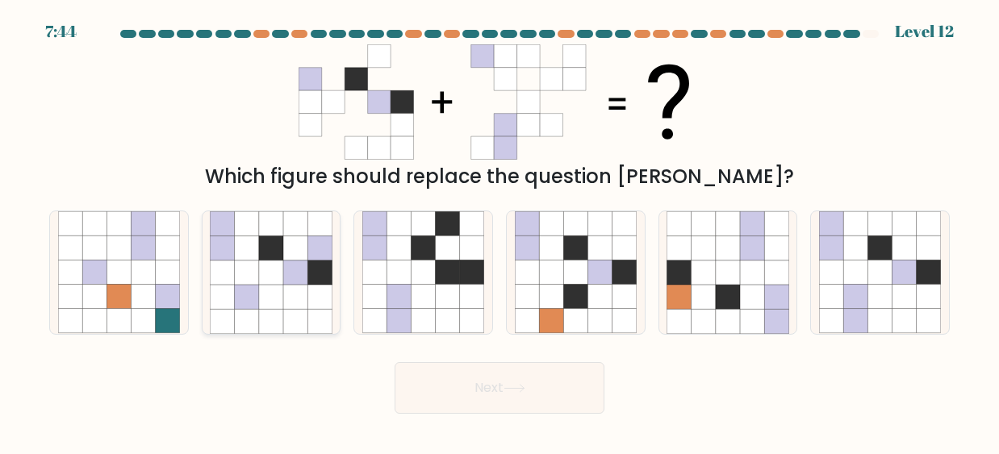
click at [281, 259] on icon at bounding box center [271, 248] width 24 height 24
click at [499, 232] on input "b." at bounding box center [499, 230] width 1 height 4
radio input "true"
click at [439, 374] on button "Next" at bounding box center [500, 388] width 210 height 52
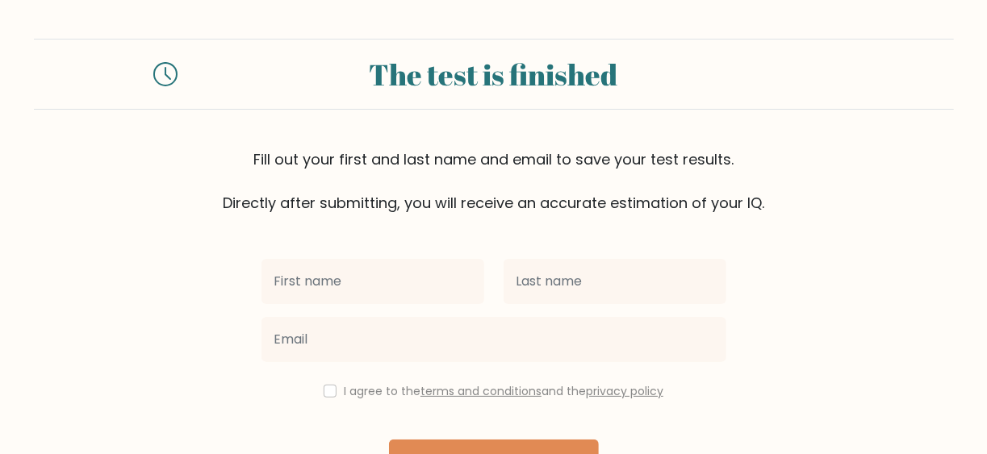
click at [340, 265] on input "text" at bounding box center [372, 281] width 223 height 45
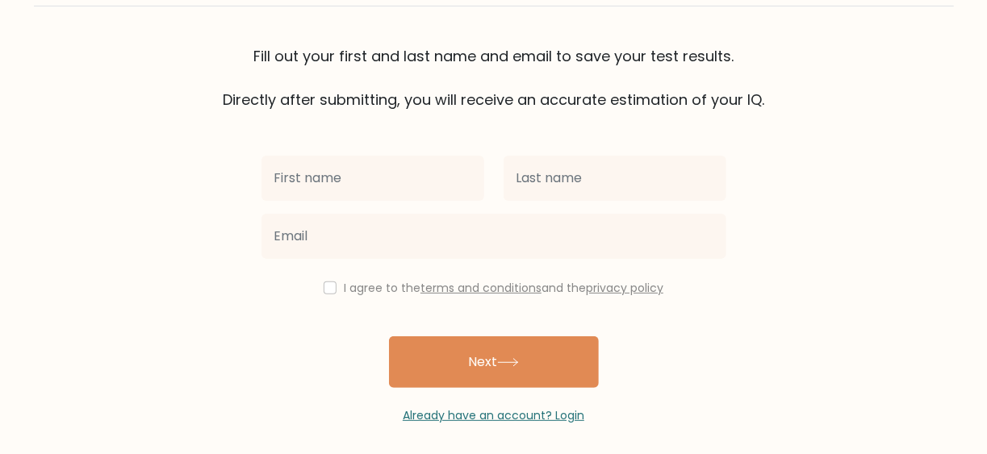
scroll to position [111, 0]
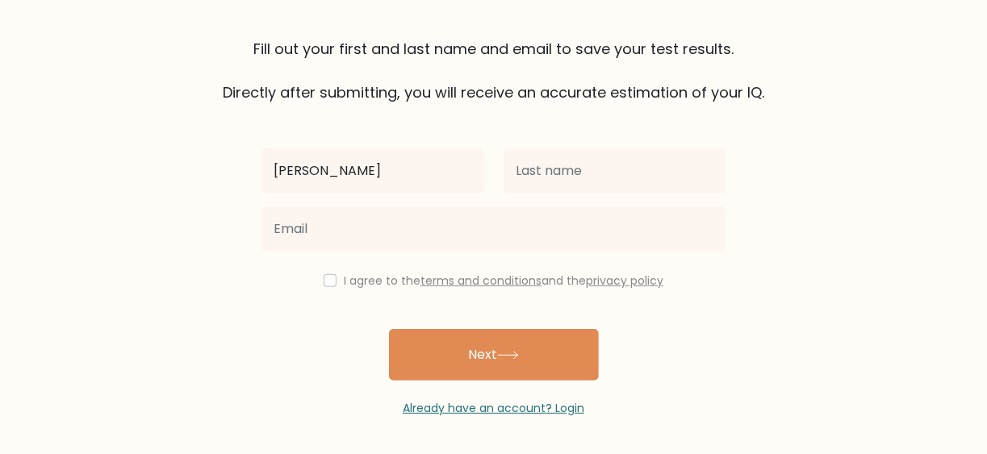
type input "Dylan"
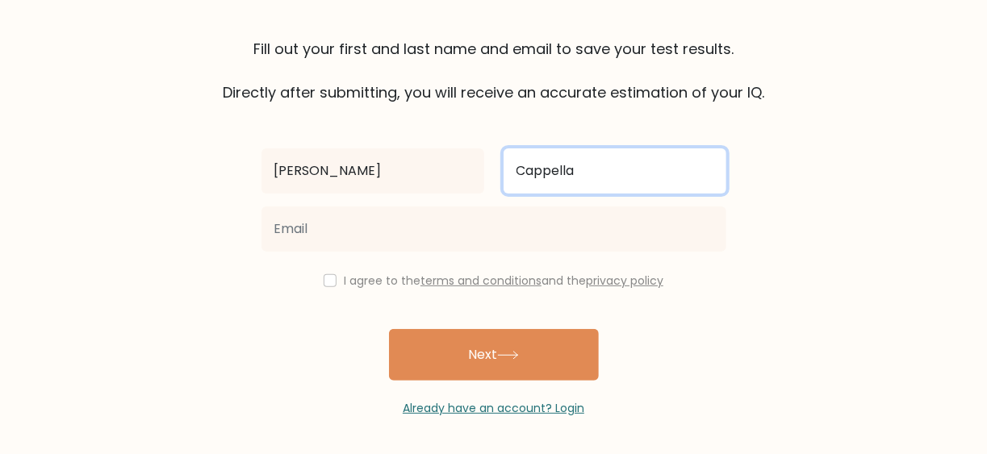
type input "Cappella"
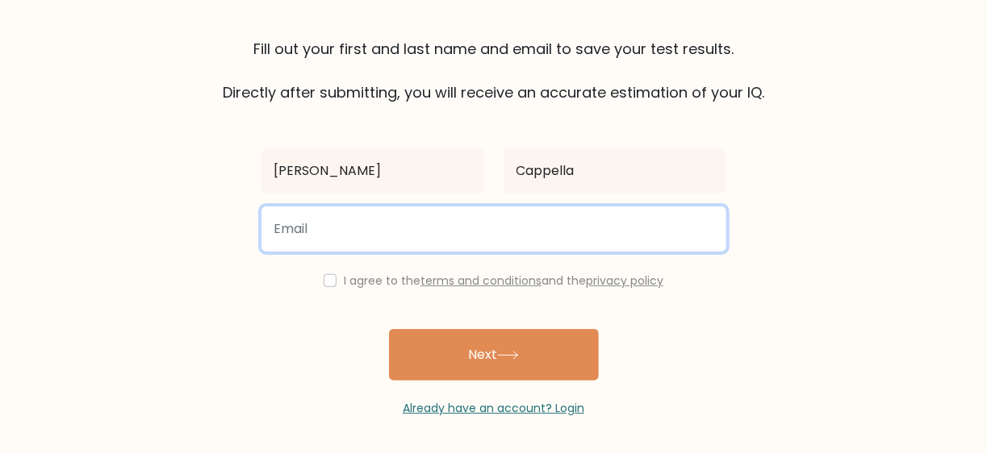
click at [361, 241] on input "email" at bounding box center [493, 229] width 465 height 45
type input "dylan.cappella@gmail.com"
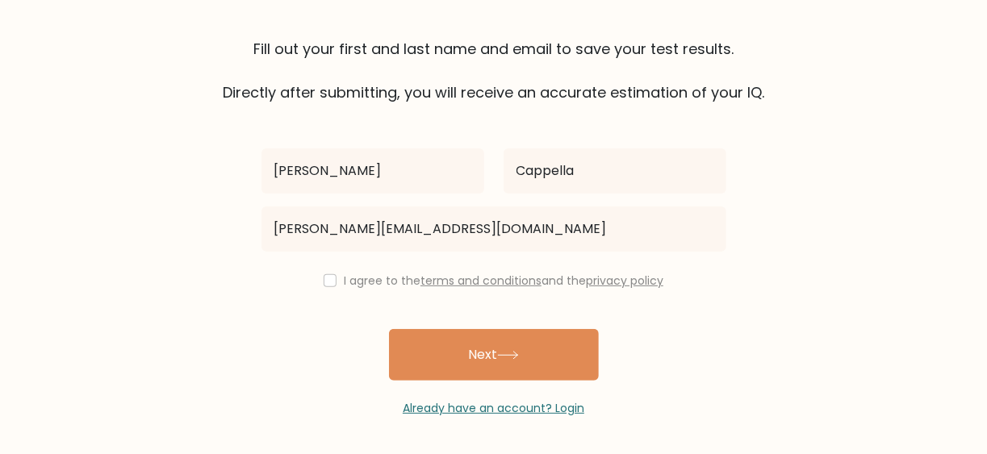
click at [344, 274] on label "I agree to the terms and conditions and the privacy policy" at bounding box center [504, 281] width 320 height 16
click at [332, 281] on input "checkbox" at bounding box center [330, 280] width 13 height 13
checkbox input "true"
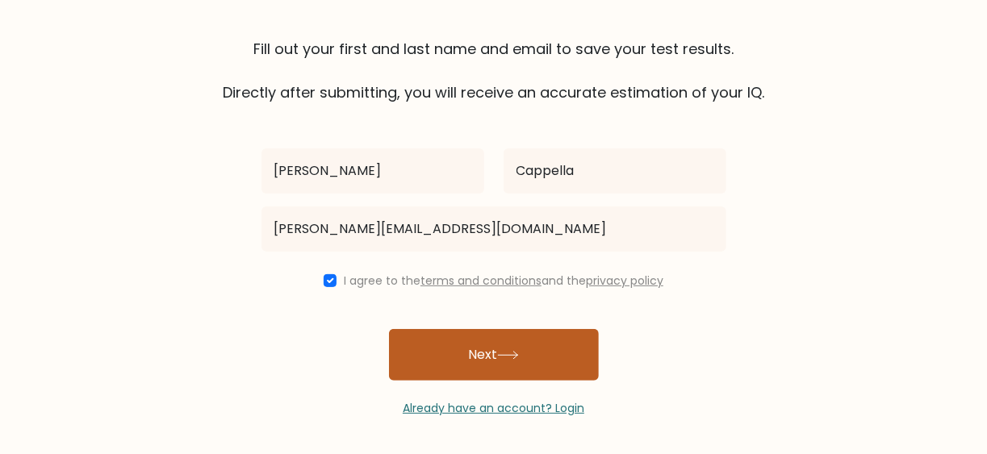
click at [527, 376] on button "Next" at bounding box center [494, 355] width 210 height 52
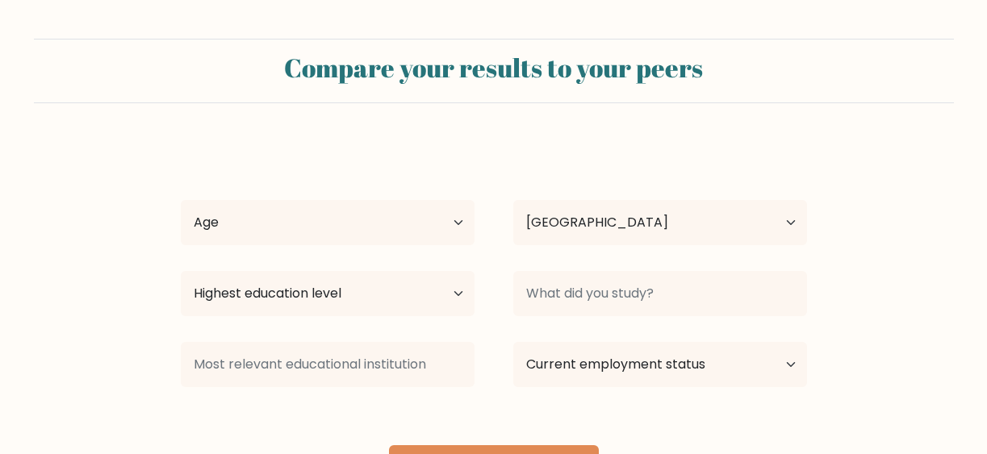
select select "US"
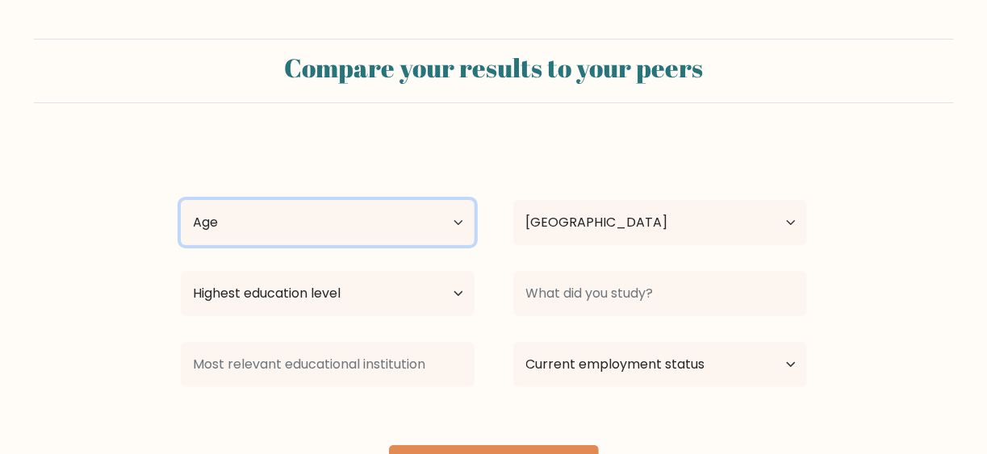
click at [351, 225] on select "Age Under [DEMOGRAPHIC_DATA] [DEMOGRAPHIC_DATA] [DEMOGRAPHIC_DATA] [DEMOGRAPHIC…" at bounding box center [328, 222] width 294 height 45
select select "18_24"
click at [181, 200] on select "Age Under [DEMOGRAPHIC_DATA] [DEMOGRAPHIC_DATA] [DEMOGRAPHIC_DATA] [DEMOGRAPHIC…" at bounding box center [328, 222] width 294 height 45
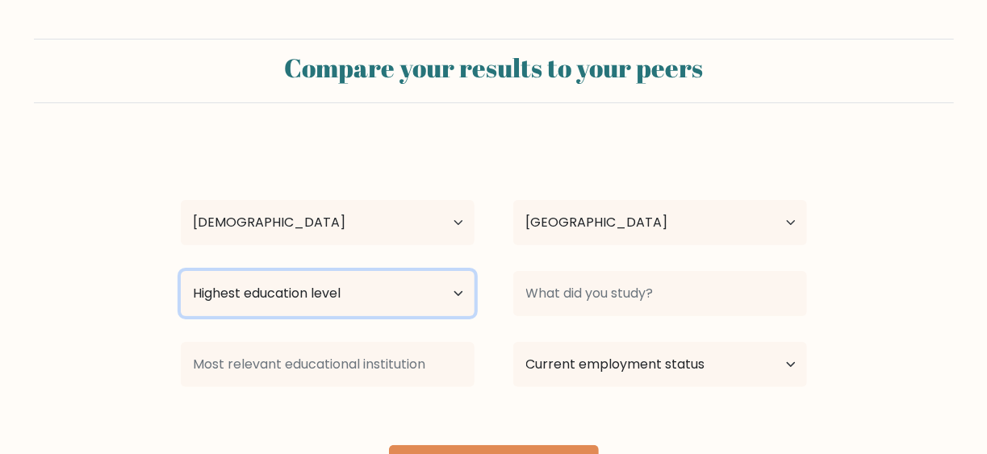
drag, startPoint x: 361, startPoint y: 291, endPoint x: 376, endPoint y: 290, distance: 14.6
click at [361, 291] on select "Highest education level No schooling Primary Lower Secondary Upper Secondary Oc…" at bounding box center [328, 293] width 294 height 45
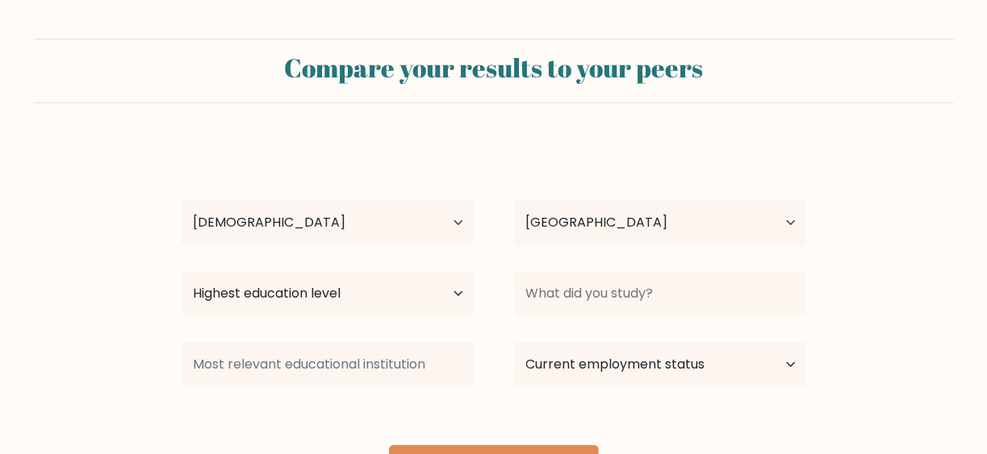
click at [570, 119] on form "Compare your results to your peers [PERSON_NAME] Age Under [DEMOGRAPHIC_DATA] […" at bounding box center [493, 268] width 987 height 458
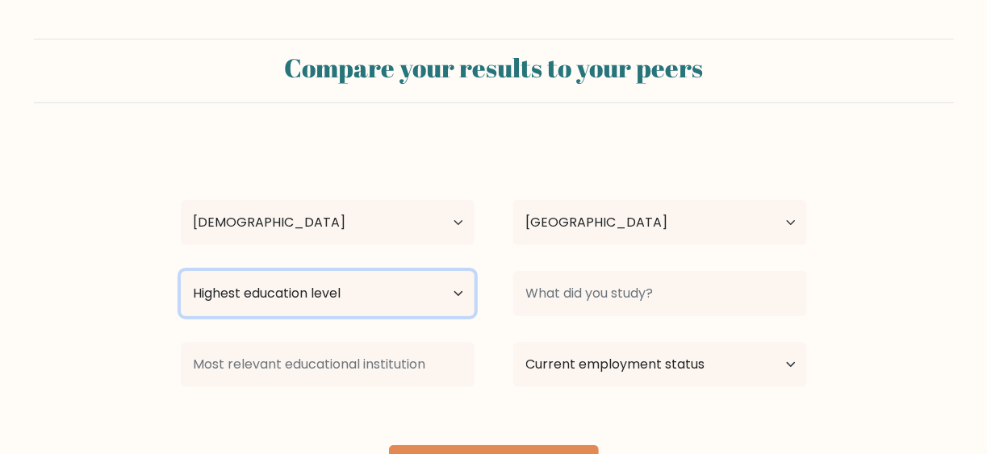
click at [395, 290] on select "Highest education level No schooling Primary Lower Secondary Upper Secondary Oc…" at bounding box center [328, 293] width 294 height 45
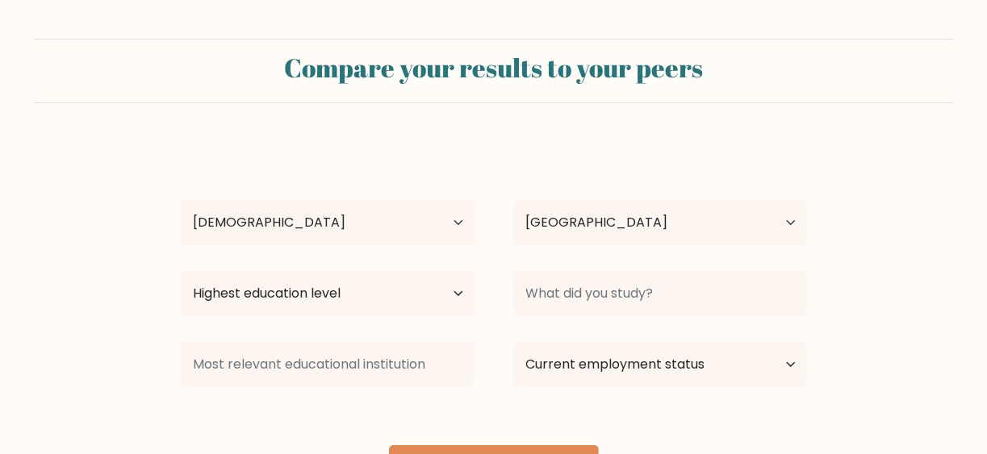
click at [538, 194] on div "Country [GEOGRAPHIC_DATA] [GEOGRAPHIC_DATA] [GEOGRAPHIC_DATA] [US_STATE] [GEOGR…" at bounding box center [660, 223] width 332 height 58
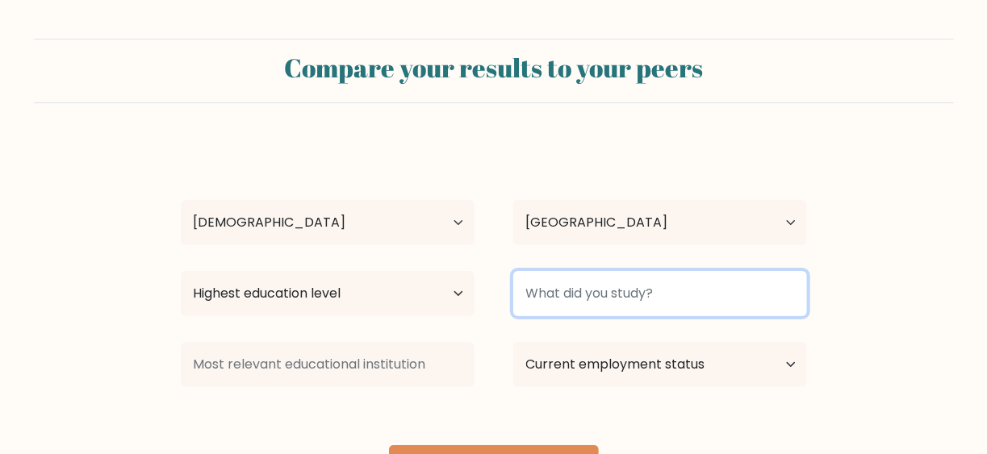
click at [679, 304] on input at bounding box center [660, 293] width 294 height 45
click at [612, 286] on input at bounding box center [660, 293] width 294 height 45
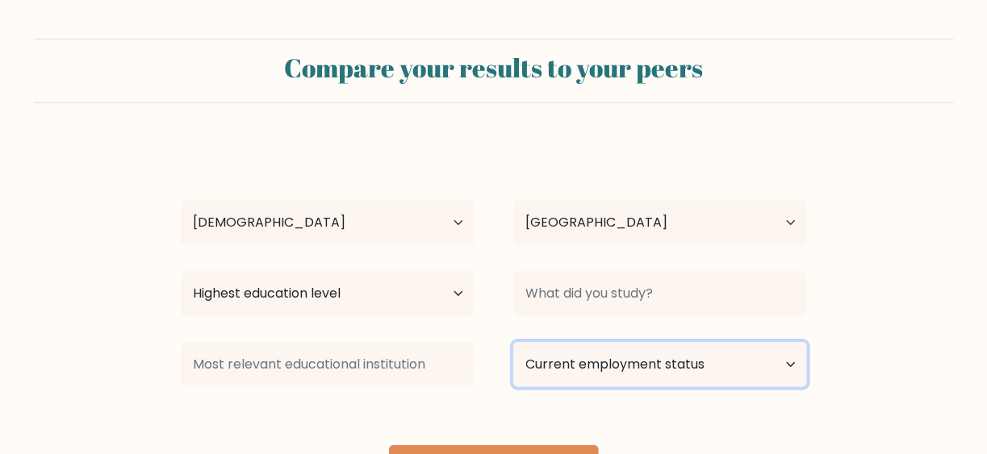
click at [659, 361] on select "Current employment status Employed Student Retired Other / prefer not to answer" at bounding box center [660, 364] width 294 height 45
select select "student"
click at [513, 342] on select "Current employment status Employed Student Retired Other / prefer not to answer" at bounding box center [660, 364] width 294 height 45
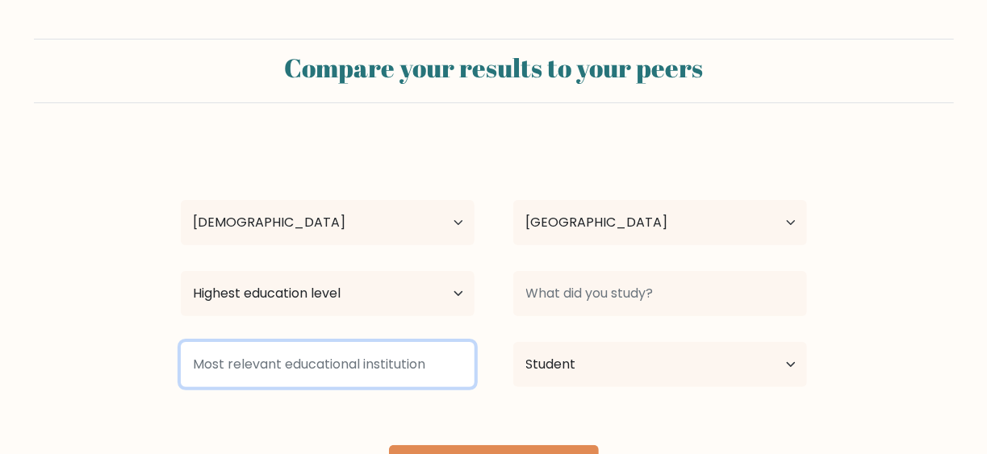
click at [434, 356] on input at bounding box center [328, 364] width 294 height 45
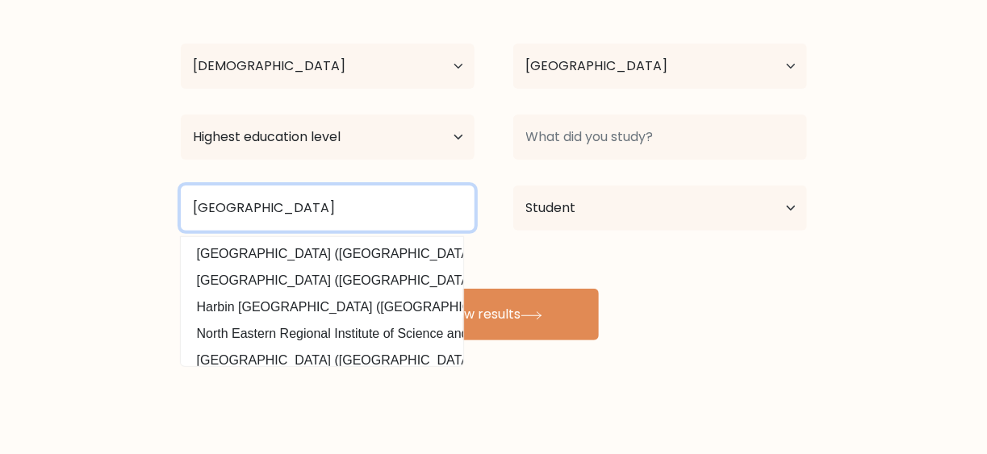
type input "East Valley Institute of Technology"
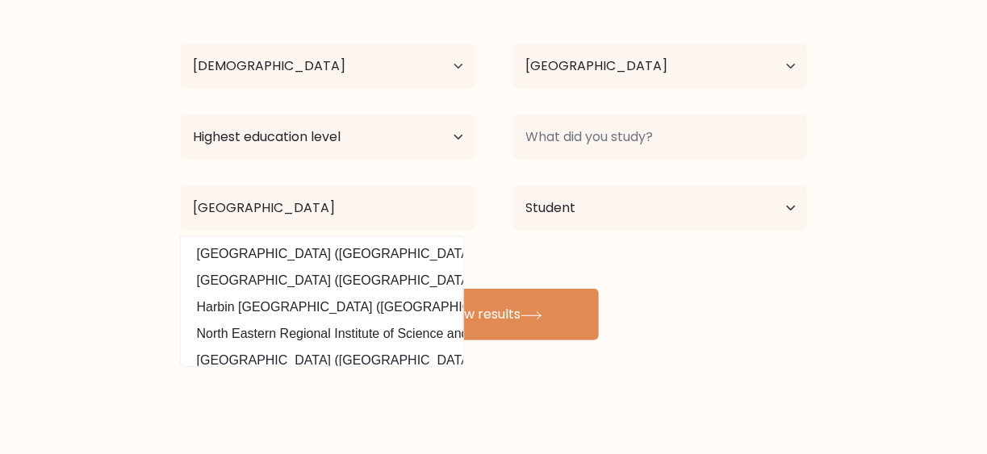
click at [800, 303] on div "Dylan Cappella Age Under 18 years old 18-24 years old 25-34 years old 35-44 yea…" at bounding box center [493, 162] width 645 height 355
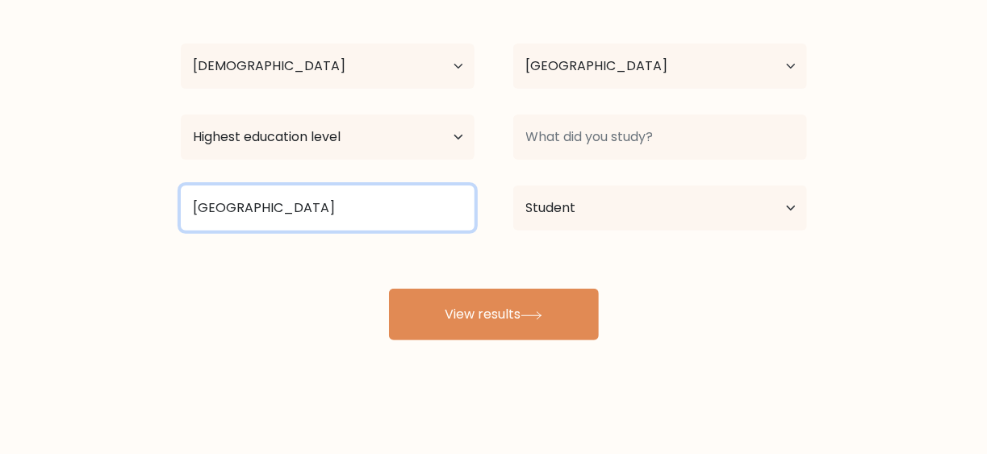
click at [465, 207] on input "East Valley Institute of Technology" at bounding box center [328, 208] width 294 height 45
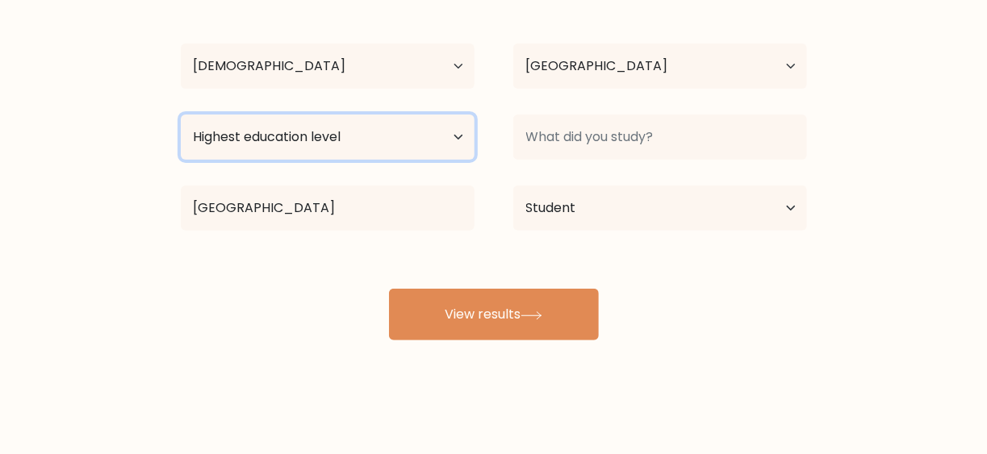
click at [407, 119] on select "Highest education level No schooling Primary Lower Secondary Upper Secondary Oc…" at bounding box center [328, 137] width 294 height 45
select select "primary"
click at [181, 115] on select "Highest education level No schooling Primary Lower Secondary Upper Secondary Oc…" at bounding box center [328, 137] width 294 height 45
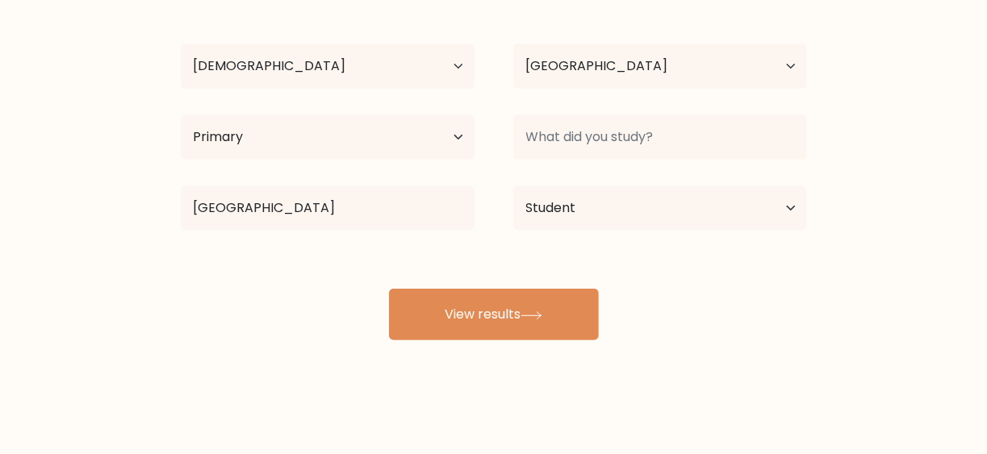
click at [604, 112] on div at bounding box center [660, 137] width 332 height 58
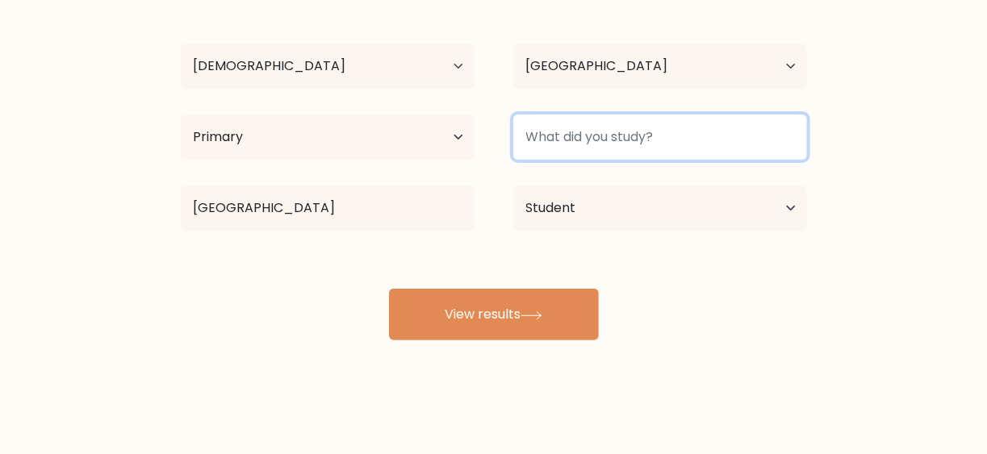
click at [636, 144] on input at bounding box center [660, 137] width 294 height 45
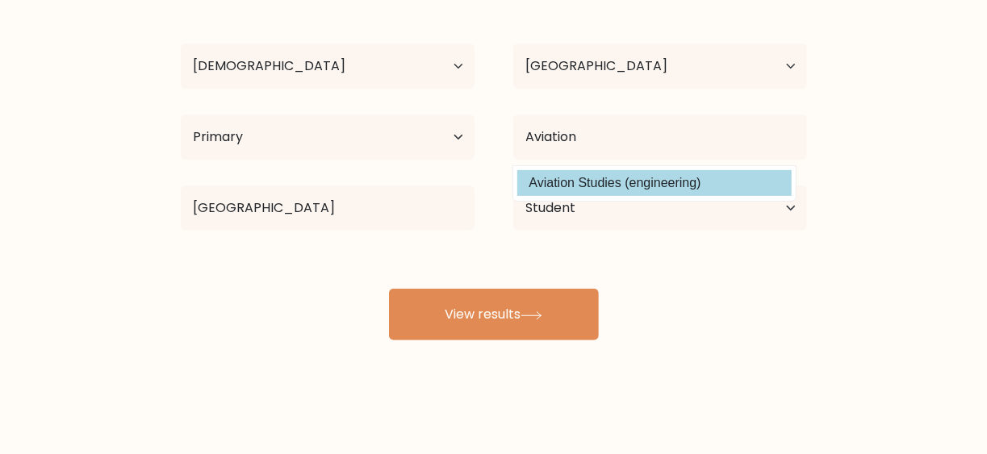
click at [672, 179] on option "Aviation Studies (engineering)" at bounding box center [654, 183] width 274 height 26
type input "Aviation Studies"
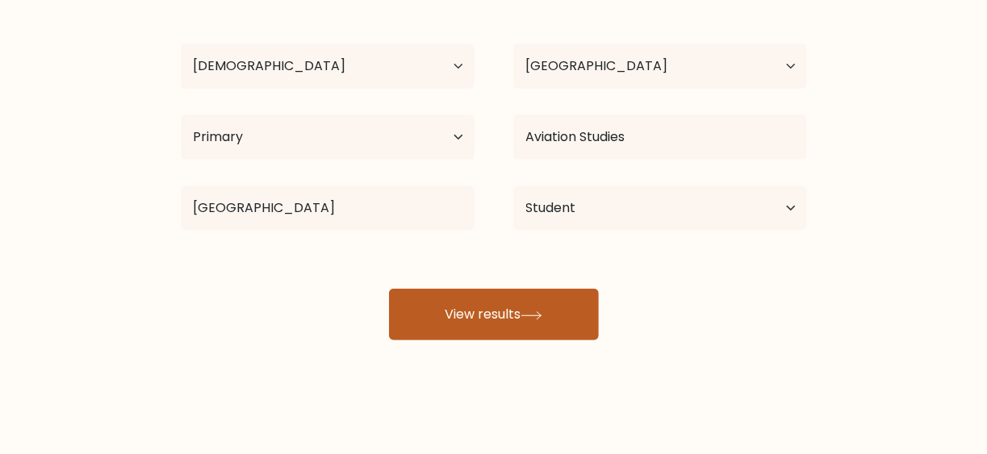
drag, startPoint x: 560, startPoint y: 309, endPoint x: 566, endPoint y: 321, distance: 13.4
click at [563, 314] on button "View results" at bounding box center [494, 315] width 210 height 52
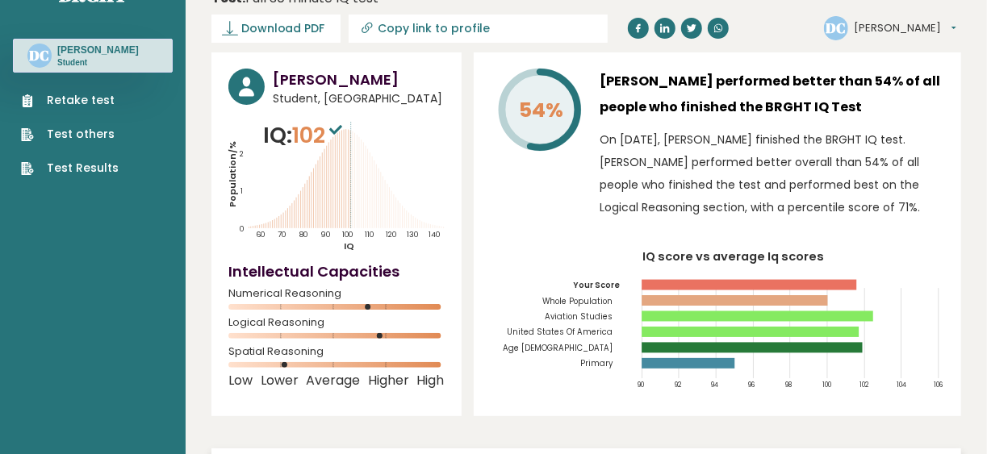
scroll to position [81, 0]
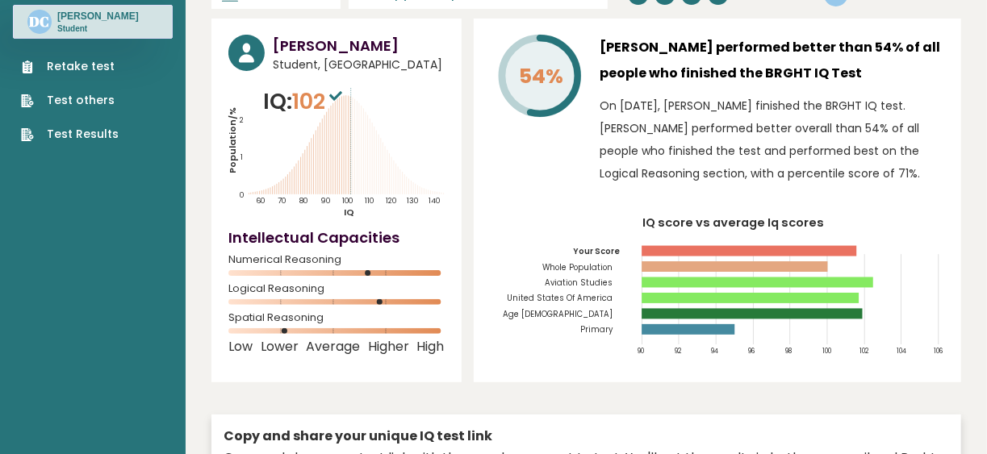
click at [879, 280] on icon "IQ score vs average Iq scores 90 92 94 96 98 100 102 104 106 Your Score Whole P…" at bounding box center [717, 291] width 453 height 149
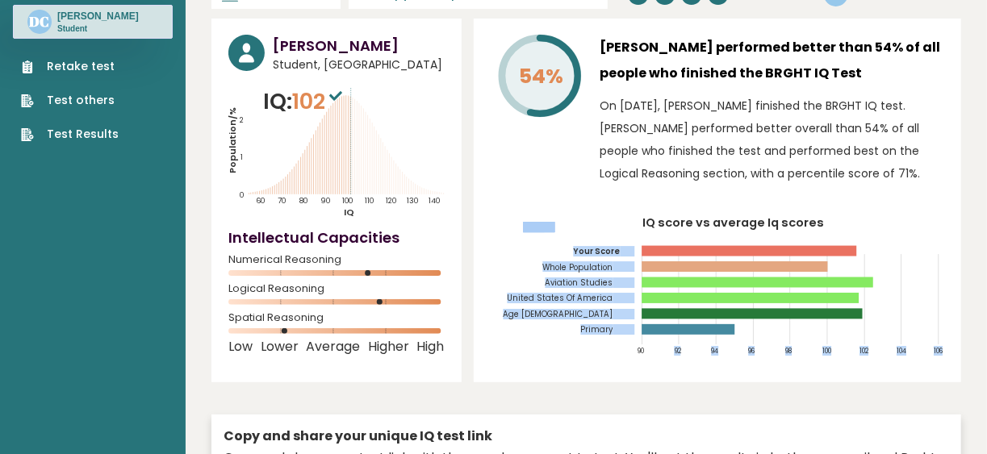
click at [650, 341] on icon "IQ score vs average Iq scores 90 92 94 96 98 100 102 104 106 Your Score Whole P…" at bounding box center [717, 291] width 453 height 149
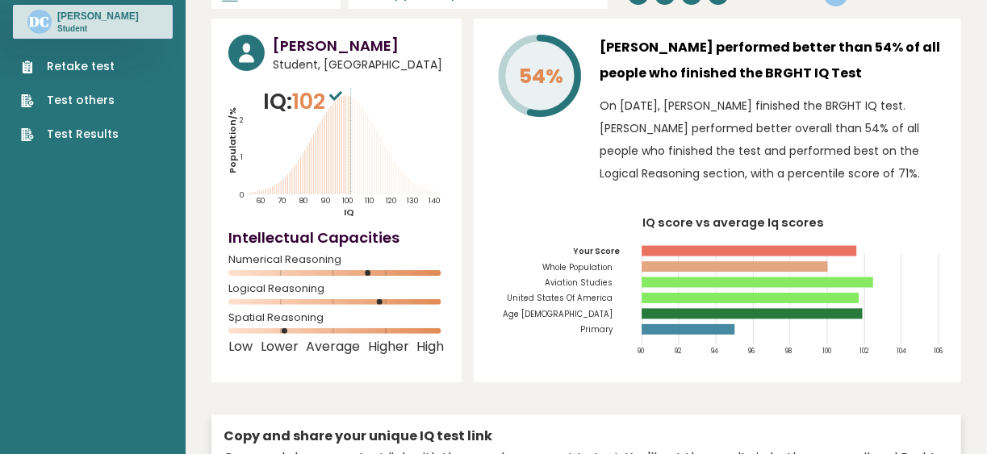
click at [737, 269] on rect at bounding box center [734, 266] width 186 height 10
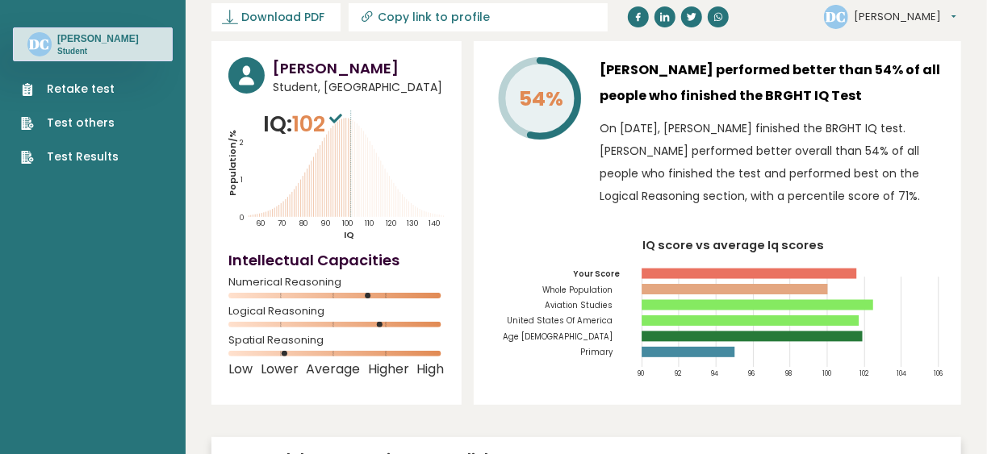
scroll to position [0, 0]
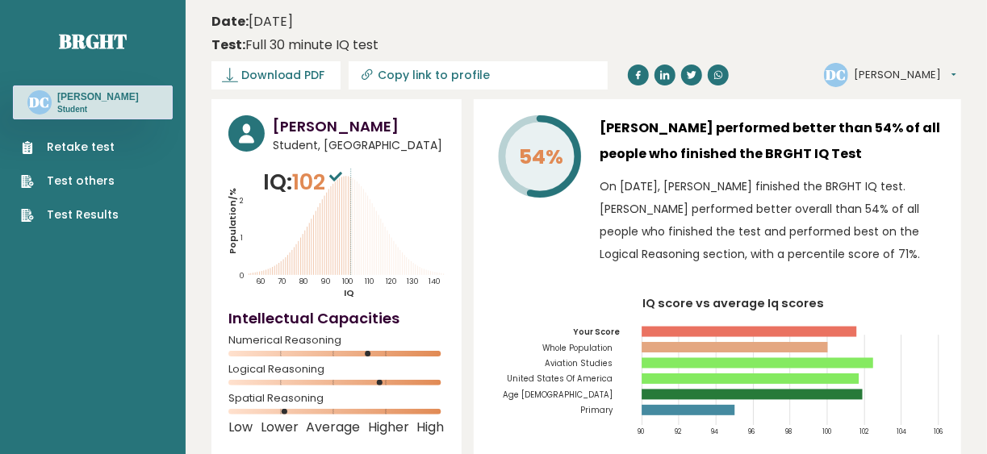
click at [331, 194] on span "102" at bounding box center [319, 182] width 54 height 30
